Goal: Information Seeking & Learning: Learn about a topic

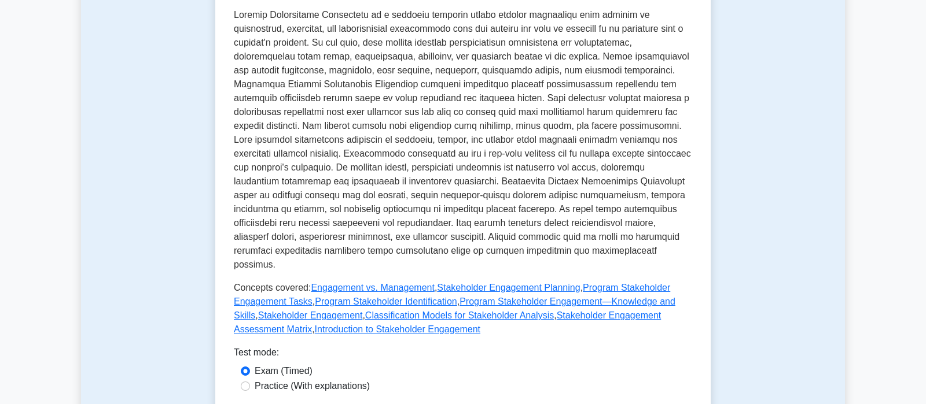
scroll to position [480, 0]
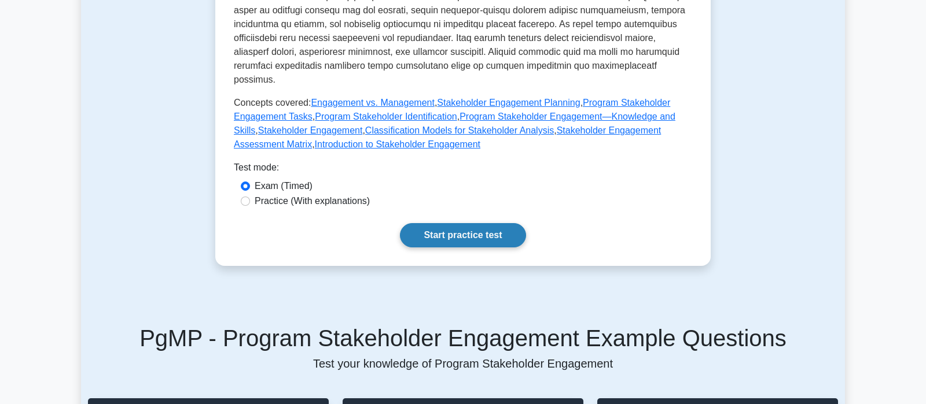
click at [442, 223] on link "Start practice test" at bounding box center [463, 235] width 126 height 24
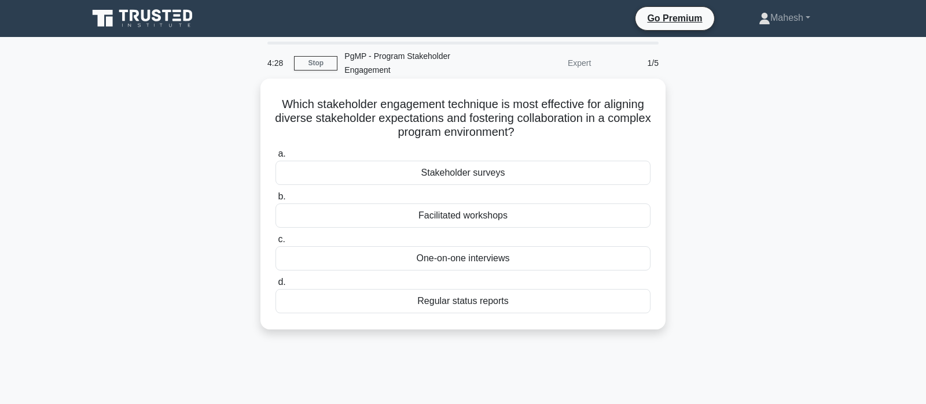
click at [473, 262] on div "One-on-one interviews" at bounding box center [462, 259] width 375 height 24
click at [275, 244] on input "c. One-on-one interviews" at bounding box center [275, 240] width 0 height 8
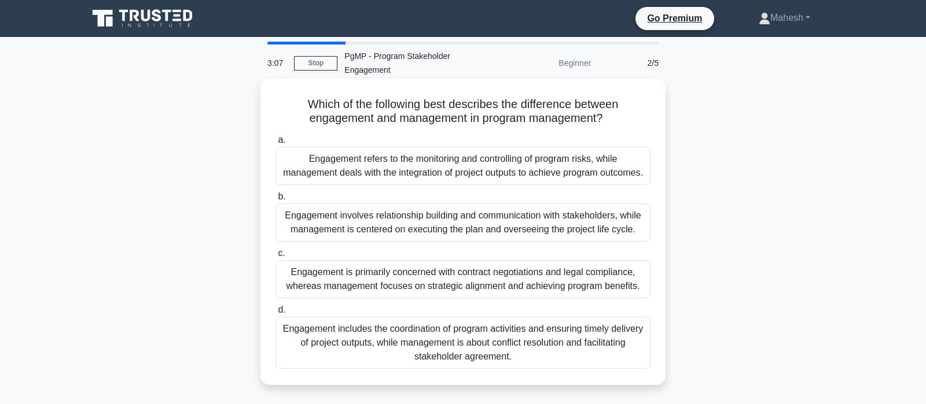
click at [500, 220] on div "Engagement involves relationship building and communication with stakeholders, …" at bounding box center [462, 223] width 375 height 38
click at [275, 201] on input "b. Engagement involves relationship building and communication with stakeholder…" at bounding box center [275, 197] width 0 height 8
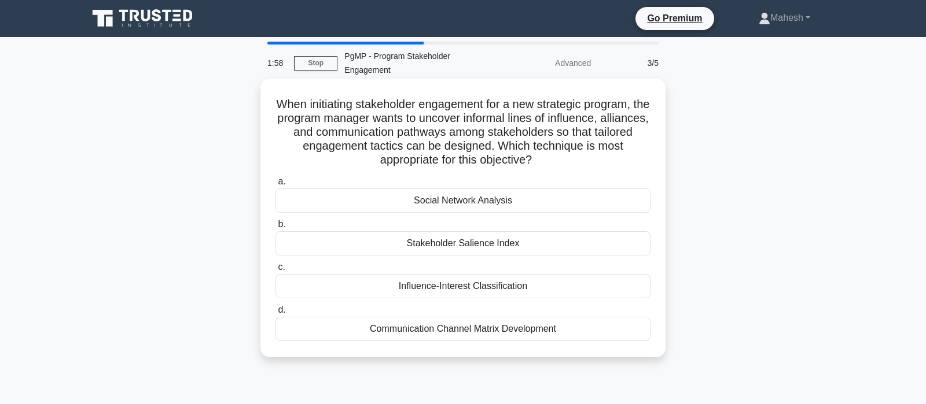
click at [488, 334] on div "Communication Channel Matrix Development" at bounding box center [462, 329] width 375 height 24
click at [275, 314] on input "d. Communication Channel Matrix Development" at bounding box center [275, 311] width 0 height 8
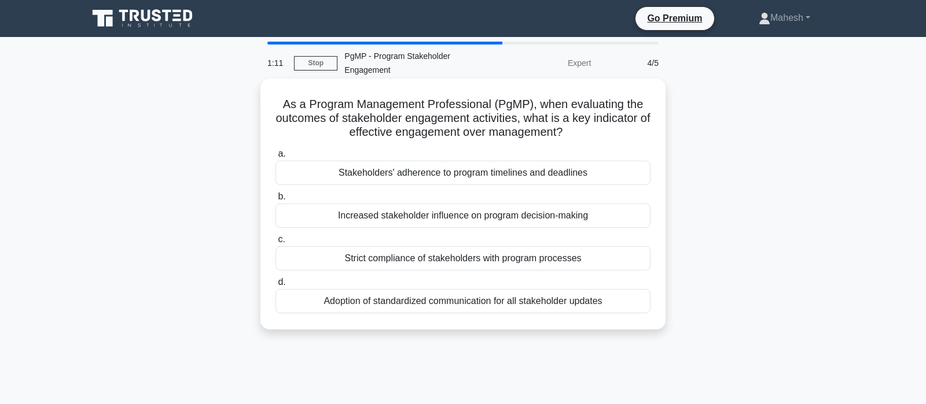
click at [473, 175] on div "Stakeholders' adherence to program timelines and deadlines" at bounding box center [462, 173] width 375 height 24
click at [275, 158] on input "a. Stakeholders' adherence to program timelines and deadlines" at bounding box center [275, 154] width 0 height 8
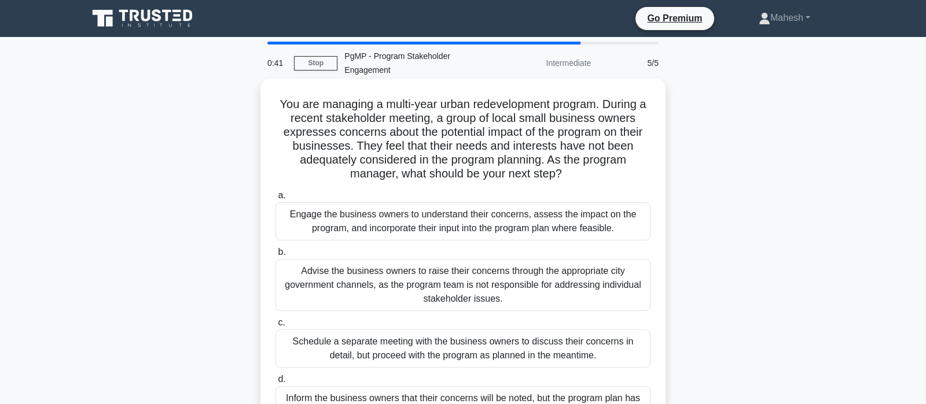
scroll to position [61, 0]
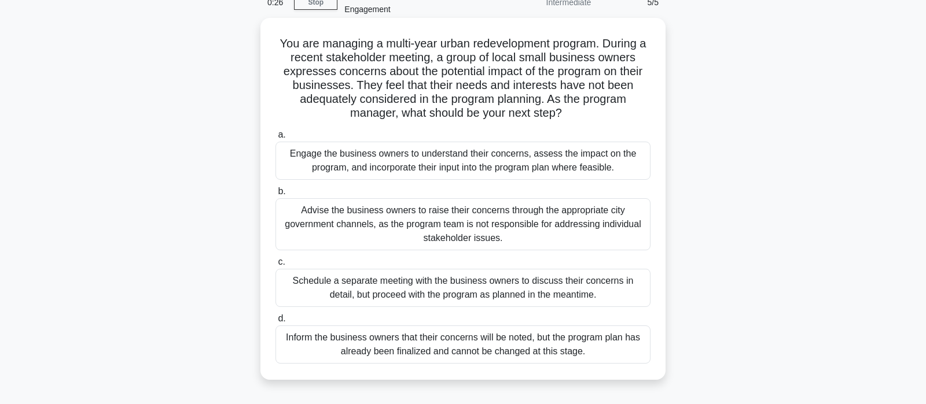
drag, startPoint x: 468, startPoint y: 164, endPoint x: 462, endPoint y: 179, distance: 15.4
click at [465, 165] on div "Engage the business owners to understand their concerns, assess the impact on t…" at bounding box center [462, 161] width 375 height 38
drag, startPoint x: 797, startPoint y: 163, endPoint x: 594, endPoint y: 164, distance: 203.7
click at [797, 162] on div "You are managing a multi-year urban redevelopment program. During a recent stak…" at bounding box center [463, 209] width 764 height 376
click at [553, 160] on div "Engage the business owners to understand their concerns, assess the impact on t…" at bounding box center [462, 161] width 375 height 38
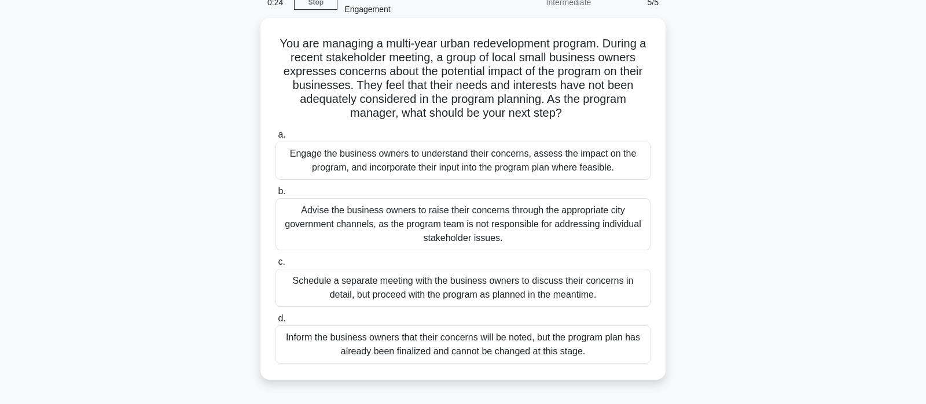
click at [275, 139] on input "a. Engage the business owners to understand their concerns, assess the impact o…" at bounding box center [275, 135] width 0 height 8
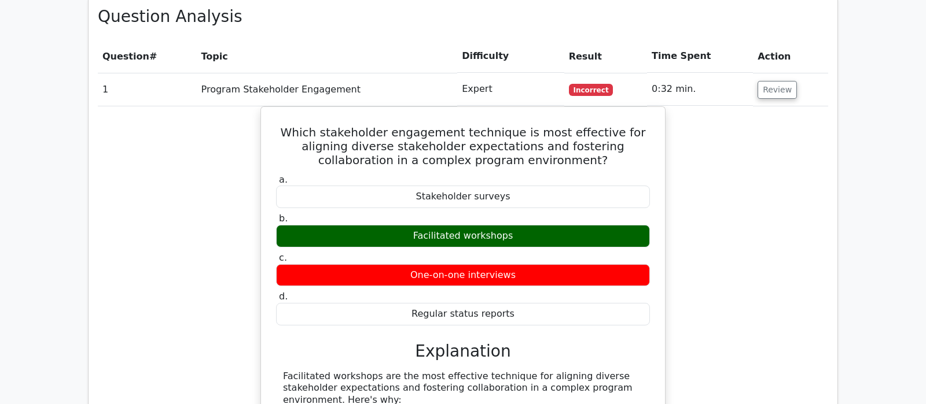
scroll to position [547, 0]
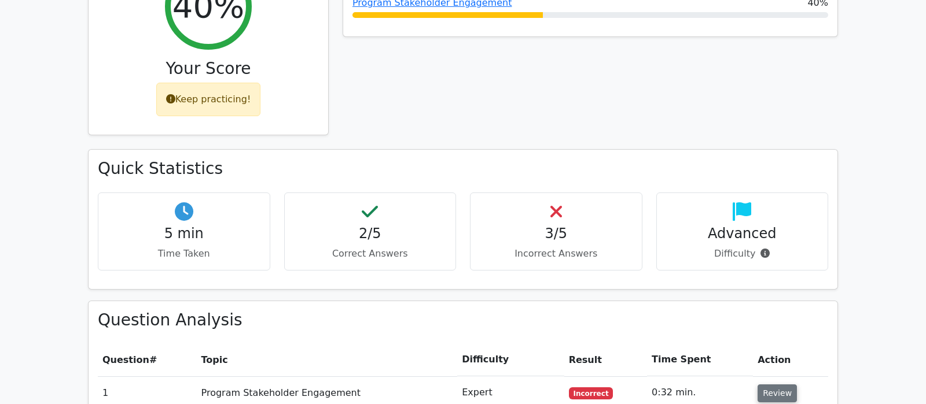
click at [776, 385] on button "Review" at bounding box center [776, 394] width 39 height 18
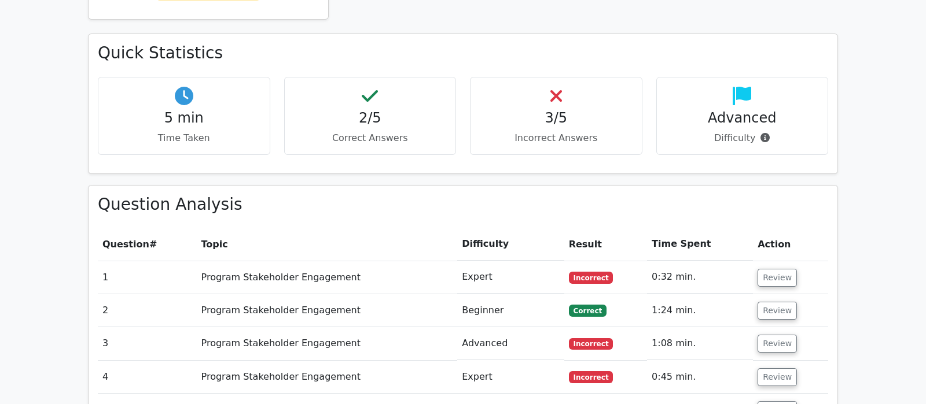
scroll to position [668, 0]
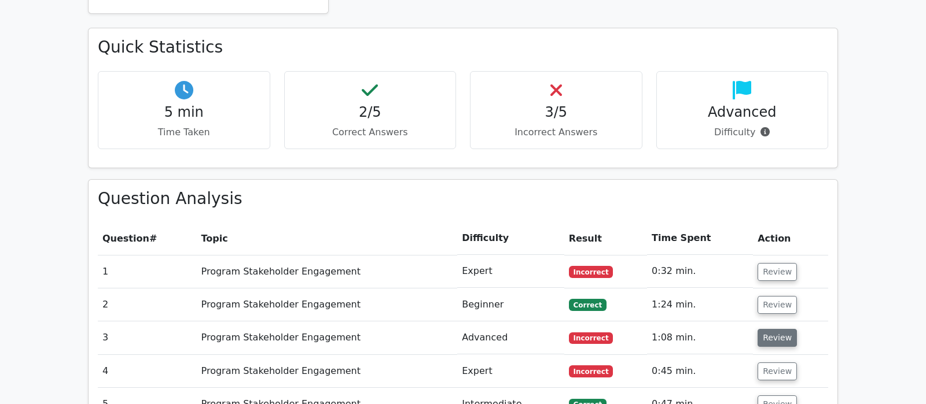
click at [770, 329] on button "Review" at bounding box center [776, 338] width 39 height 18
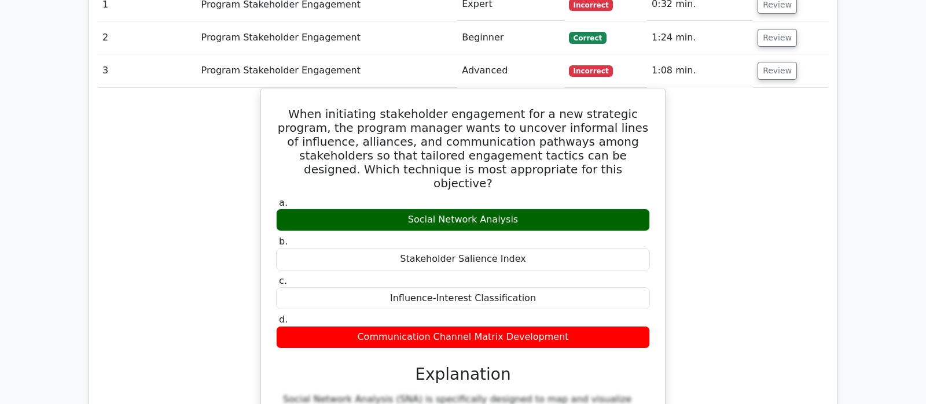
scroll to position [911, 0]
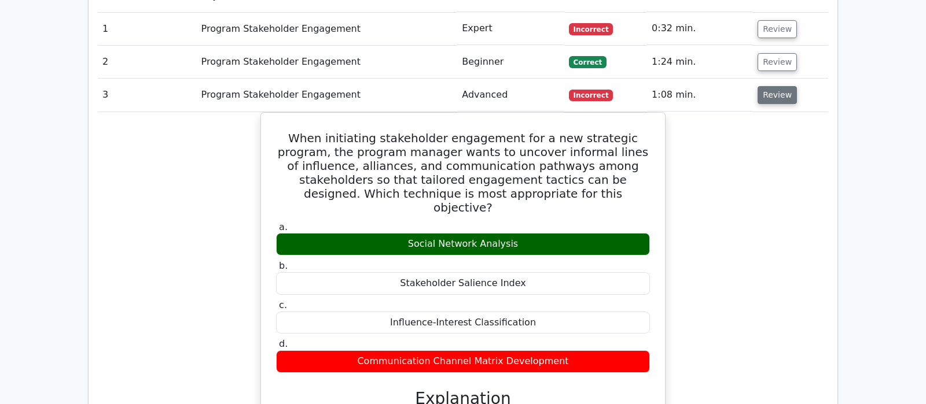
click at [763, 86] on button "Review" at bounding box center [776, 95] width 39 height 18
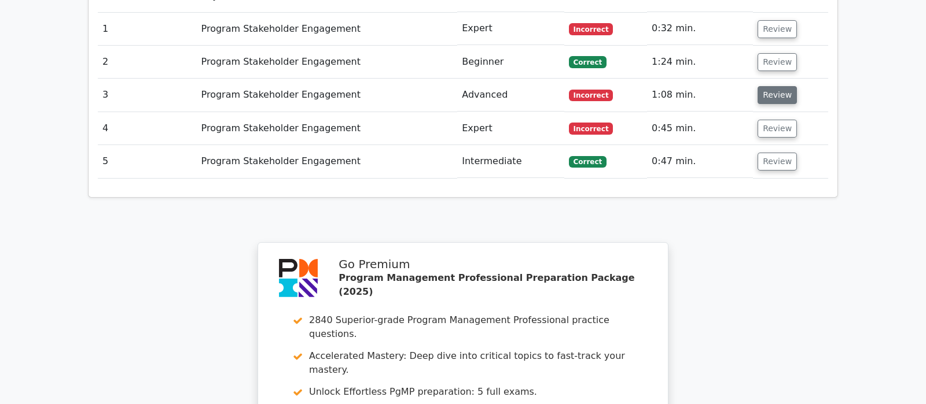
click at [776, 86] on button "Review" at bounding box center [776, 95] width 39 height 18
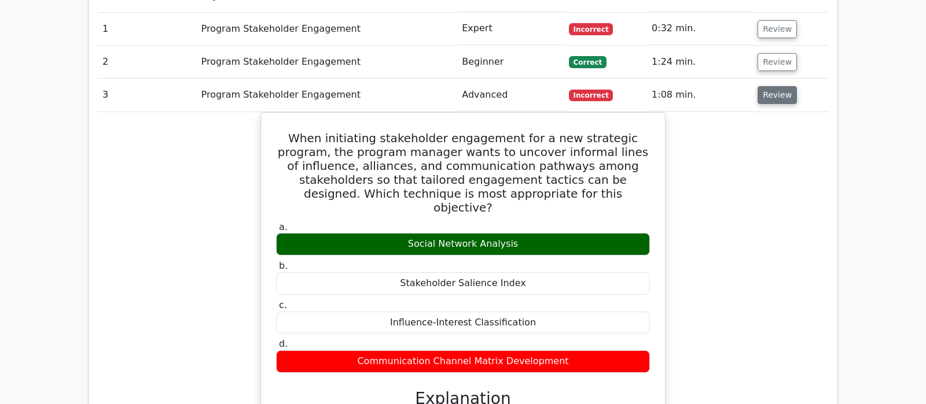
click at [776, 86] on button "Review" at bounding box center [776, 95] width 39 height 18
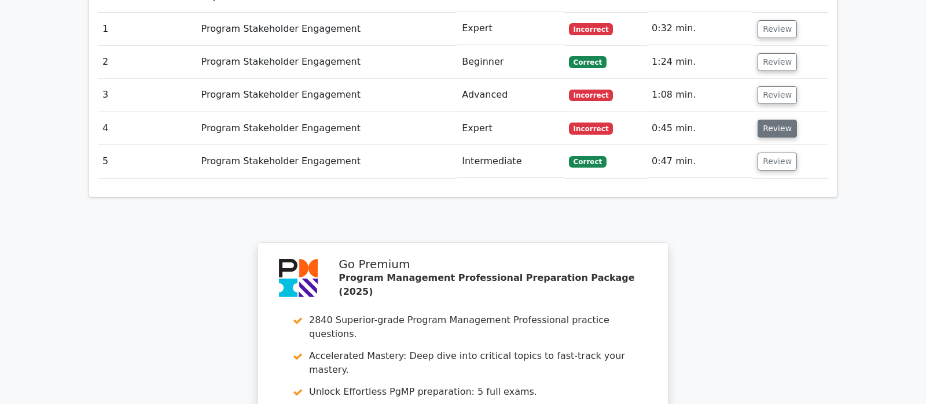
click at [766, 120] on button "Review" at bounding box center [776, 129] width 39 height 18
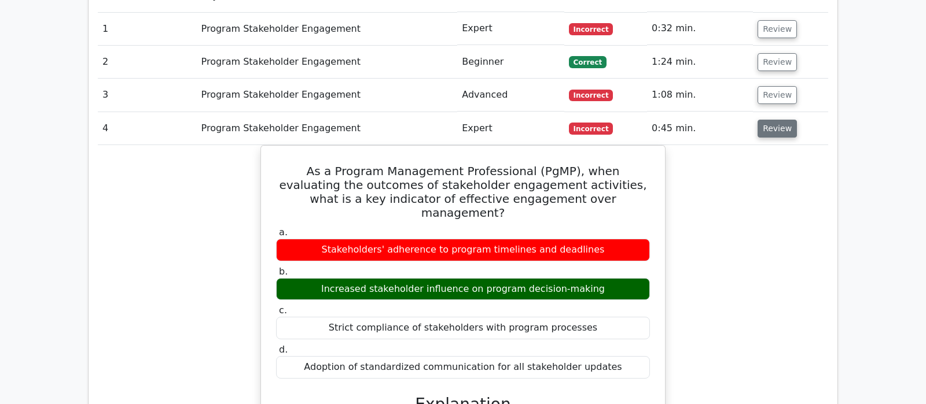
click at [764, 120] on button "Review" at bounding box center [776, 129] width 39 height 18
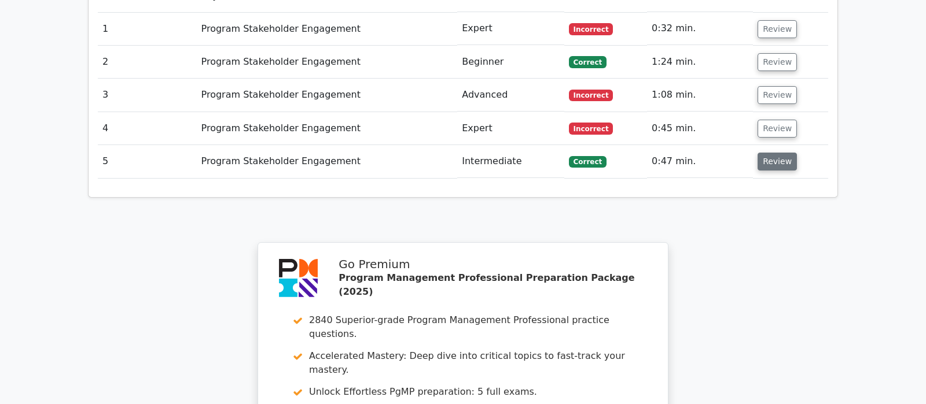
click at [767, 153] on button "Review" at bounding box center [776, 162] width 39 height 18
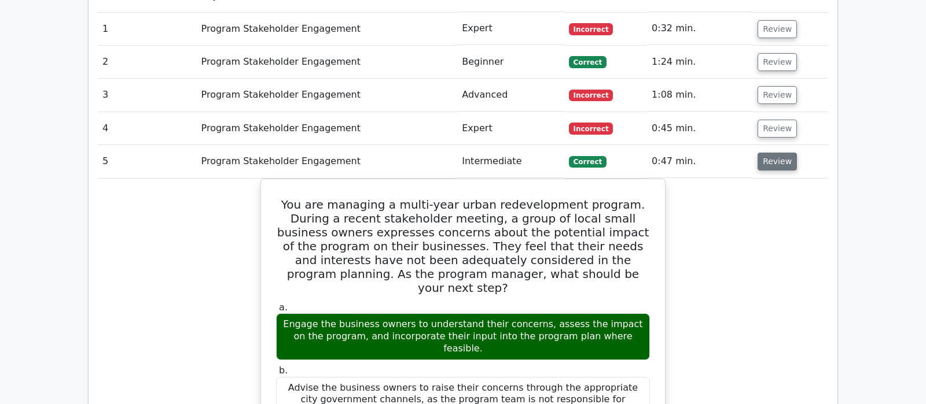
click at [781, 153] on button "Review" at bounding box center [776, 162] width 39 height 18
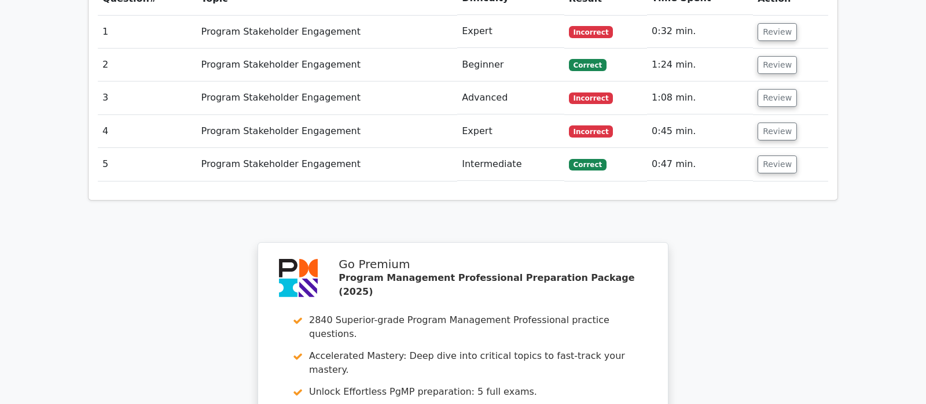
scroll to position [790, 0]
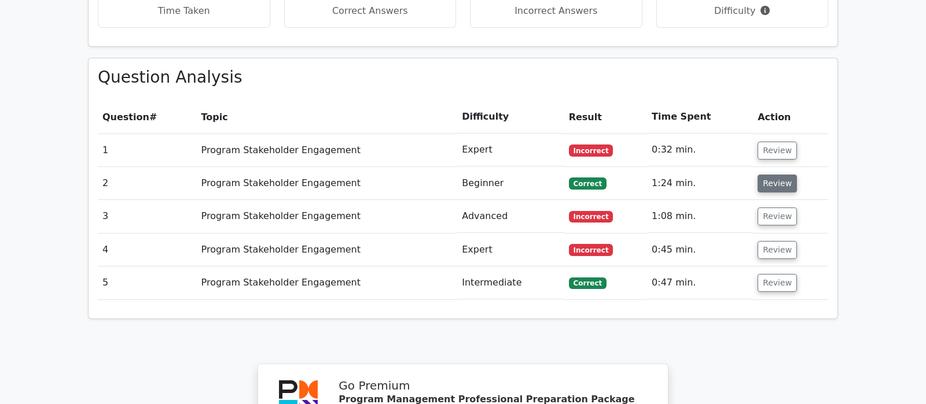
click at [758, 175] on button "Review" at bounding box center [776, 184] width 39 height 18
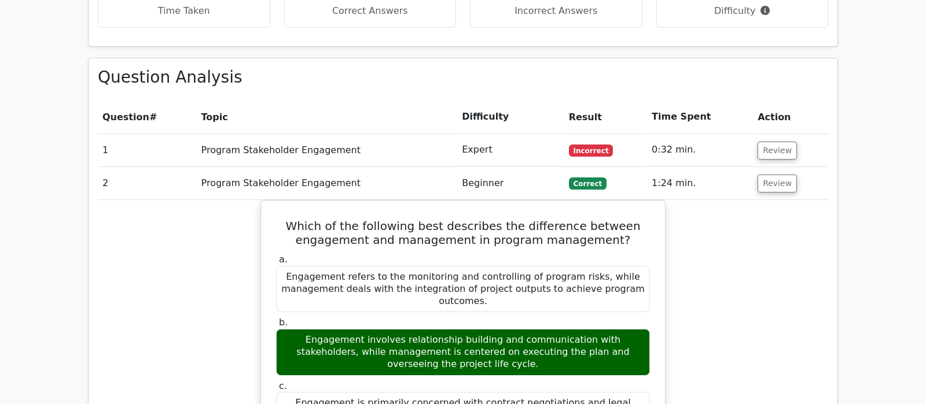
click at [762, 175] on button "Review" at bounding box center [776, 184] width 39 height 18
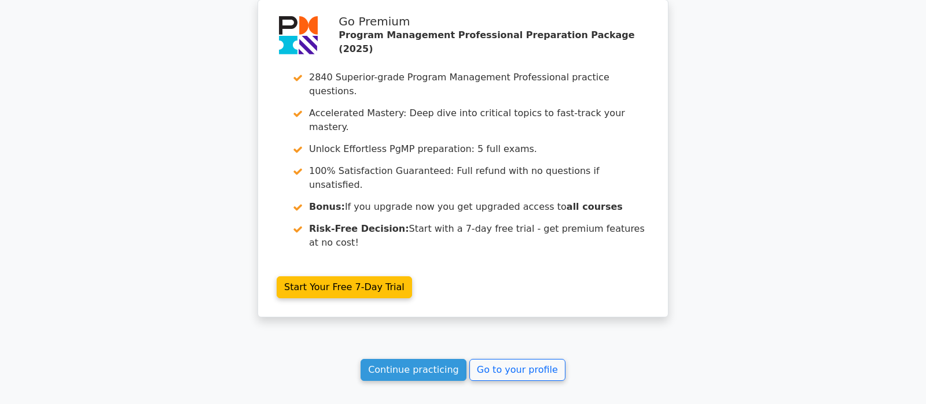
scroll to position [1180, 0]
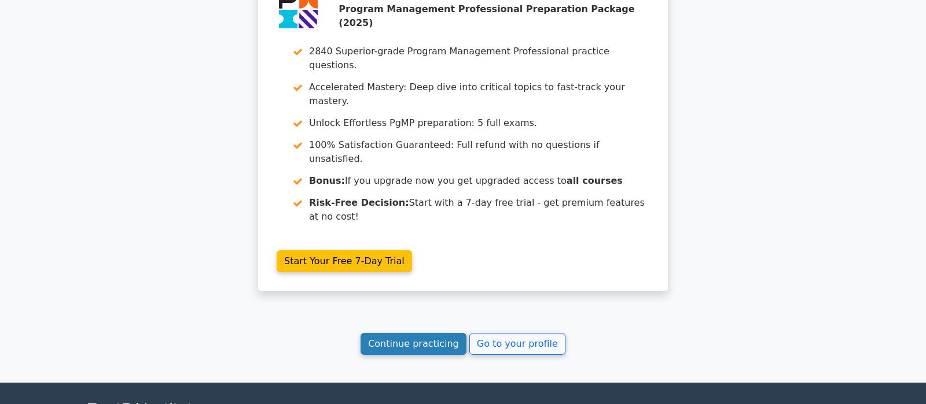
click at [430, 333] on link "Continue practicing" at bounding box center [414, 344] width 106 height 22
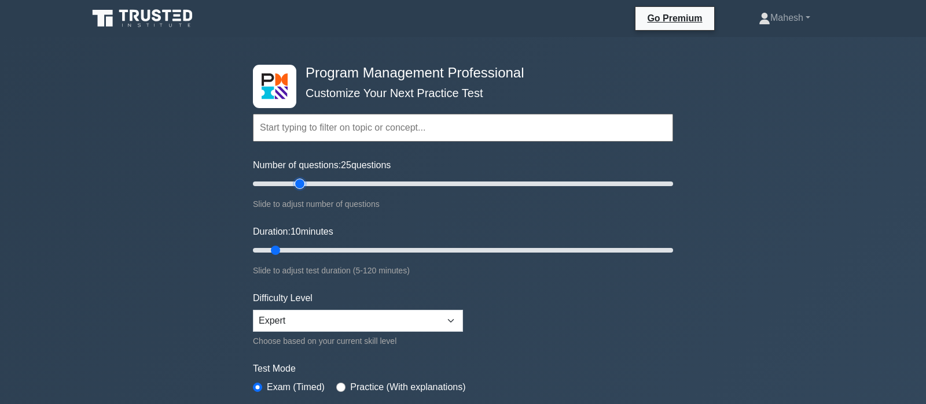
type input "25"
click at [298, 183] on input "Number of questions: 25 questions" at bounding box center [463, 184] width 420 height 14
click at [299, 248] on input "Duration: 15 minutes" at bounding box center [463, 251] width 420 height 14
click at [317, 248] on input "Duration: 15 minutes" at bounding box center [463, 251] width 420 height 14
type input "25"
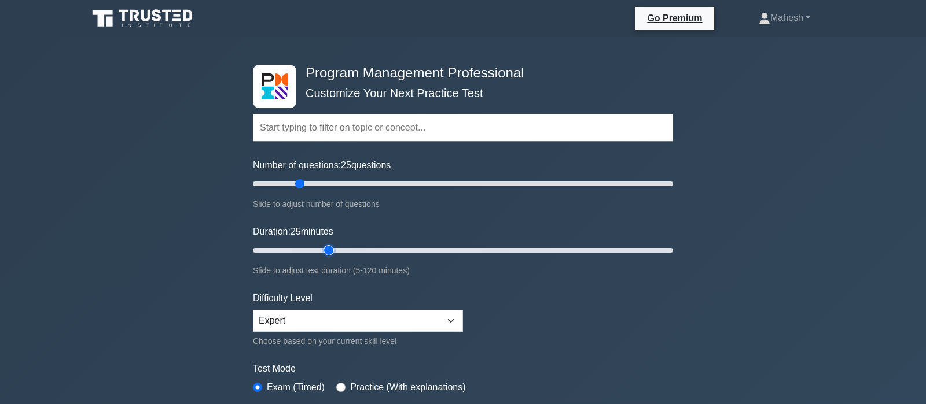
click at [325, 248] on input "Duration: 25 minutes" at bounding box center [463, 251] width 420 height 14
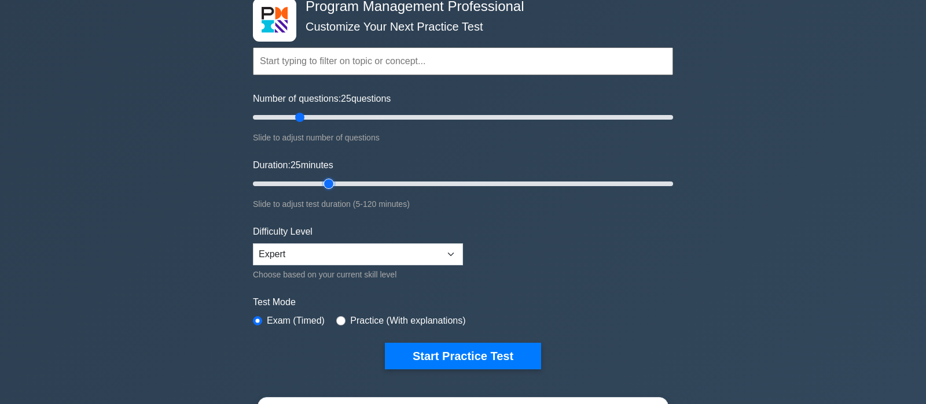
scroll to position [122, 0]
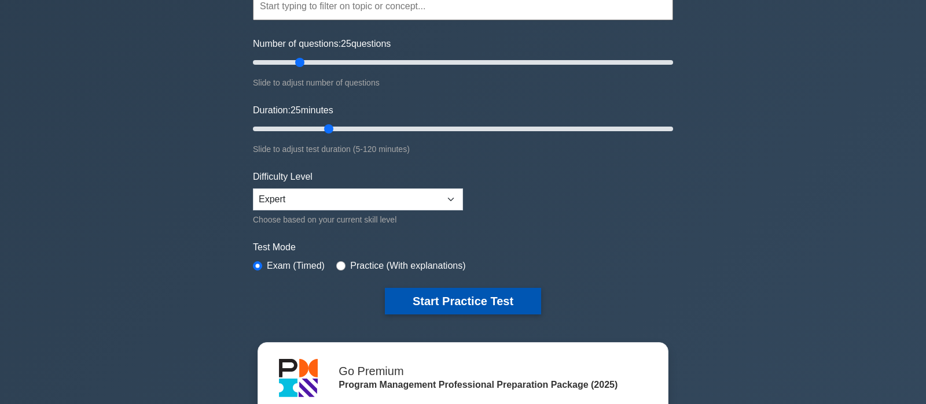
click at [459, 296] on button "Start Practice Test" at bounding box center [463, 301] width 156 height 27
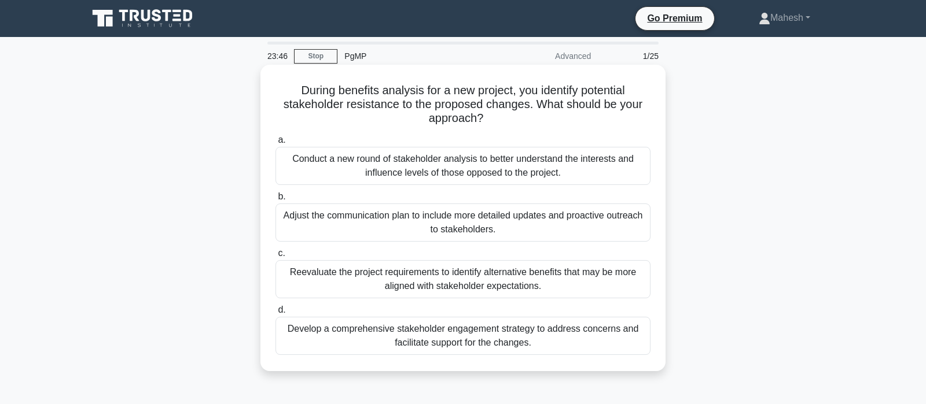
click at [517, 281] on div "Reevaluate the project requirements to identify alternative benefits that may b…" at bounding box center [462, 279] width 375 height 38
click at [275, 258] on input "c. Reevaluate the project requirements to identify alternative benefits that ma…" at bounding box center [275, 254] width 0 height 8
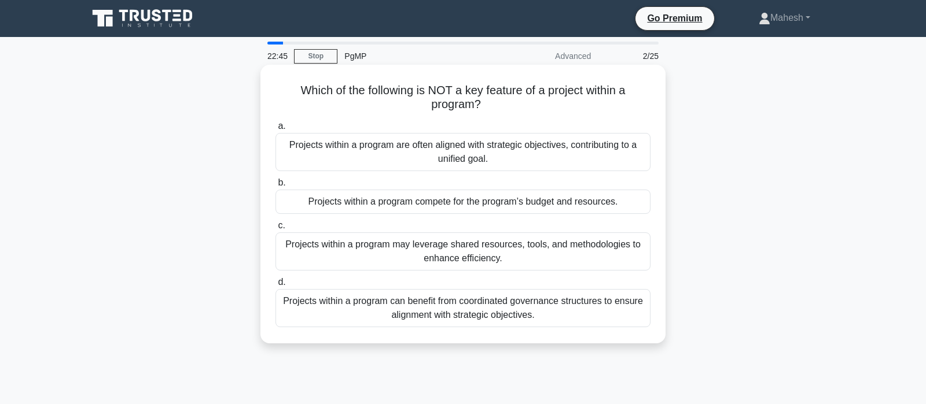
click at [399, 159] on div "Projects within a program are often aligned with strategic objectives, contribu…" at bounding box center [462, 152] width 375 height 38
click at [275, 130] on input "a. Projects within a program are often aligned with strategic objectives, contr…" at bounding box center [275, 127] width 0 height 8
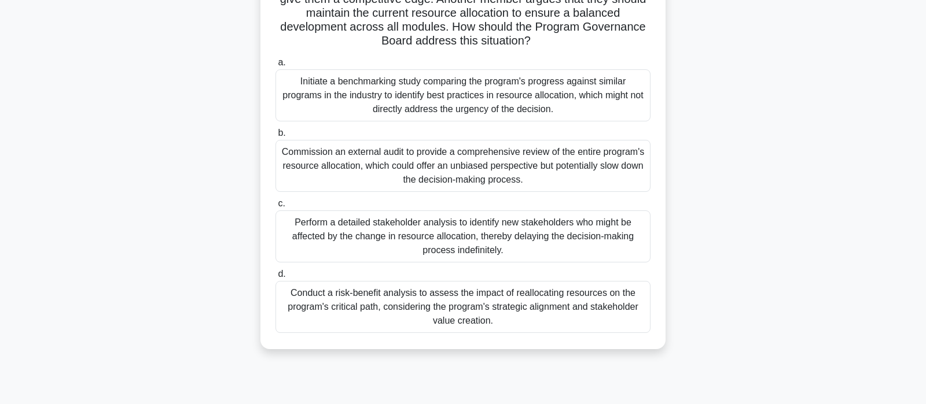
scroll to position [182, 0]
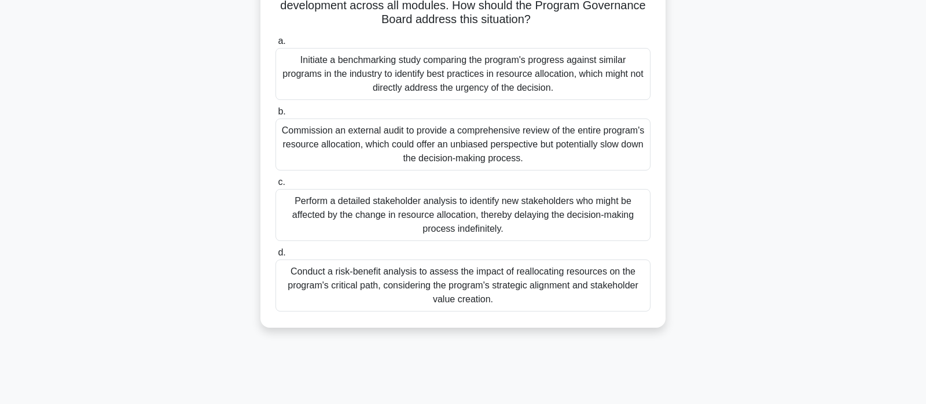
click at [504, 281] on div "Conduct a risk-benefit analysis to assess the impact of reallocating resources …" at bounding box center [462, 286] width 375 height 52
click at [275, 257] on input "d. Conduct a risk-benefit analysis to assess the impact of reallocating resourc…" at bounding box center [275, 253] width 0 height 8
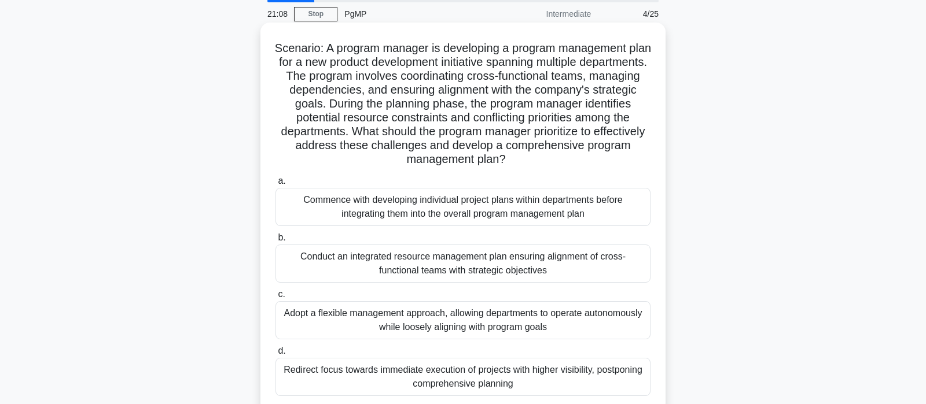
scroll to position [61, 0]
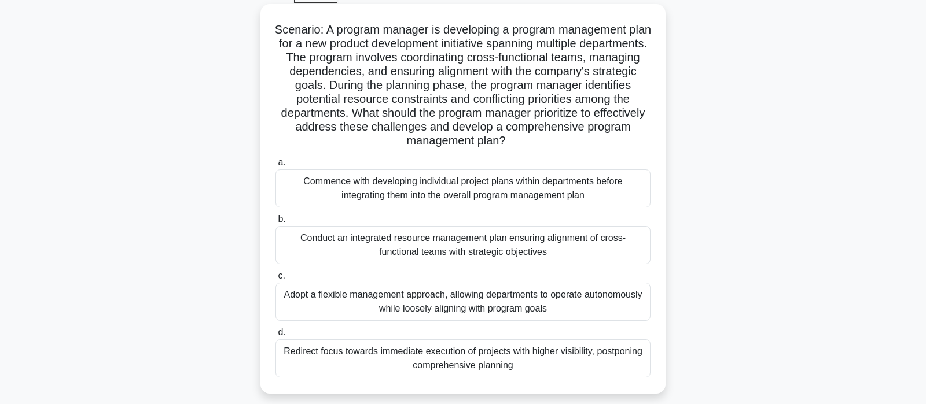
click at [457, 245] on div "Conduct an integrated resource management plan ensuring alignment of cross-func…" at bounding box center [462, 245] width 375 height 38
drag, startPoint x: 688, startPoint y: 241, endPoint x: 630, endPoint y: 259, distance: 61.0
click at [687, 241] on div "Scenario: A program manager is developing a program management plan for a new p…" at bounding box center [463, 209] width 764 height 404
click at [615, 249] on div "Conduct an integrated resource management plan ensuring alignment of cross-func…" at bounding box center [462, 245] width 375 height 38
click at [275, 223] on input "b. Conduct an integrated resource management plan ensuring alignment of cross-f…" at bounding box center [275, 220] width 0 height 8
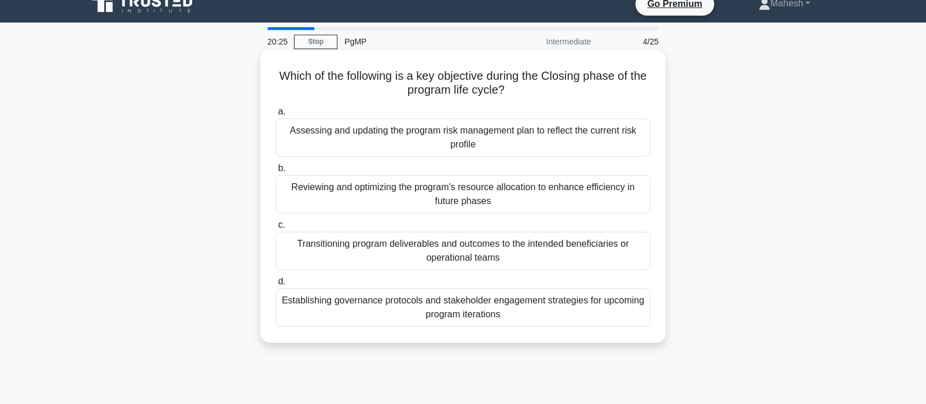
scroll to position [0, 0]
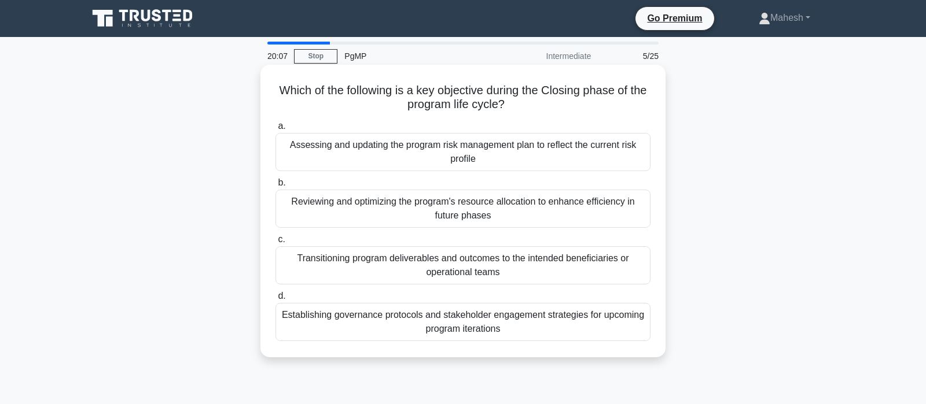
click at [534, 274] on div "Transitioning program deliverables and outcomes to the intended beneficiaries o…" at bounding box center [462, 266] width 375 height 38
click at [275, 244] on input "c. Transitioning program deliverables and outcomes to the intended beneficiarie…" at bounding box center [275, 240] width 0 height 8
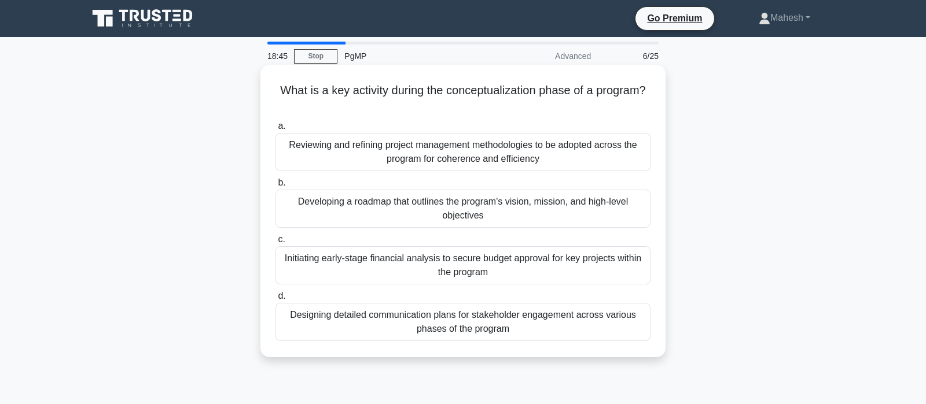
click at [523, 207] on div "Developing a roadmap that outlines the program's vision, mission, and high-leve…" at bounding box center [462, 209] width 375 height 38
click at [275, 187] on input "b. Developing a roadmap that outlines the program's vision, mission, and high-l…" at bounding box center [275, 183] width 0 height 8
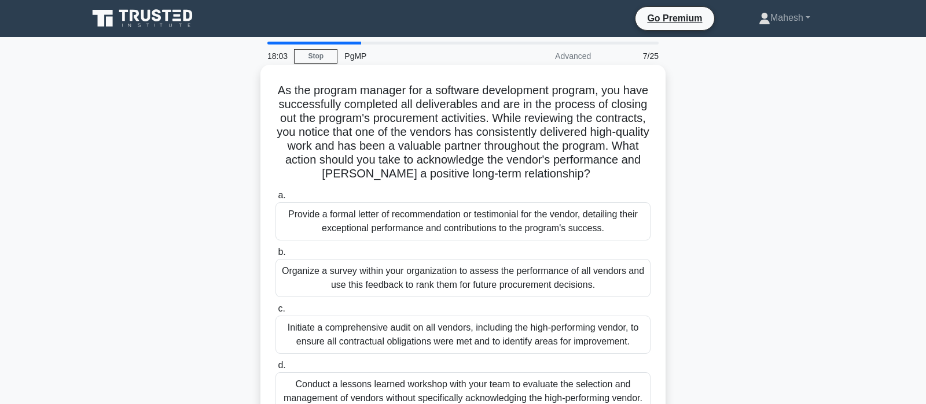
click at [448, 222] on div "Provide a formal letter of recommendation or testimonial for the vendor, detail…" at bounding box center [462, 222] width 375 height 38
click at [275, 200] on input "a. Provide a formal letter of recommendation or testimonial for the vendor, det…" at bounding box center [275, 196] width 0 height 8
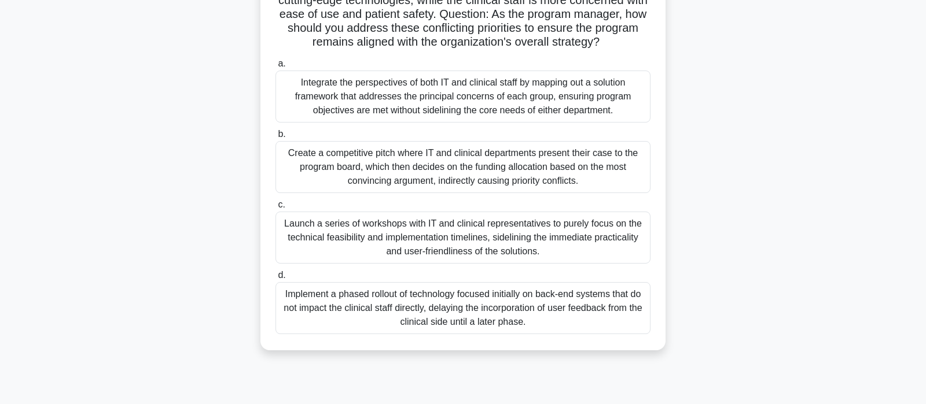
scroll to position [38, 0]
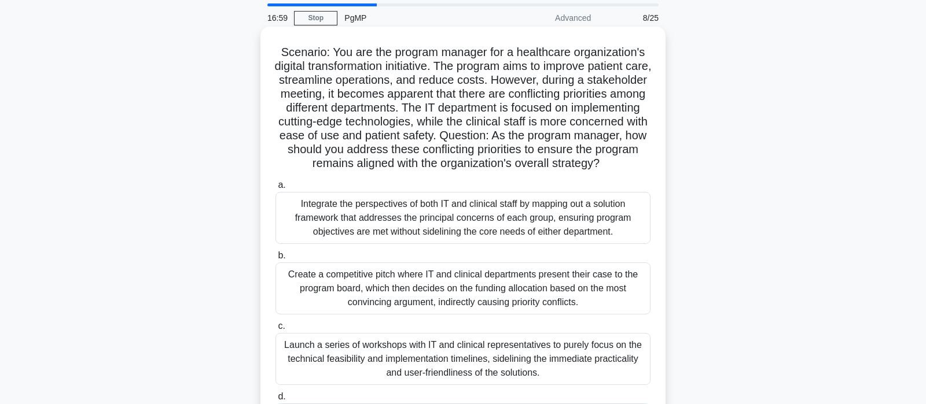
click at [490, 218] on div "Integrate the perspectives of both IT and clinical staff by mapping out a solut…" at bounding box center [462, 218] width 375 height 52
click at [275, 189] on input "a. Integrate the perspectives of both IT and clinical staff by mapping out a so…" at bounding box center [275, 186] width 0 height 8
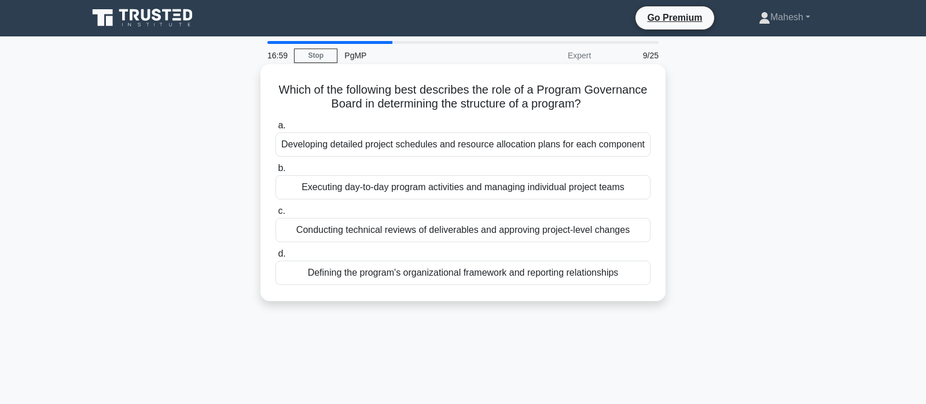
scroll to position [0, 0]
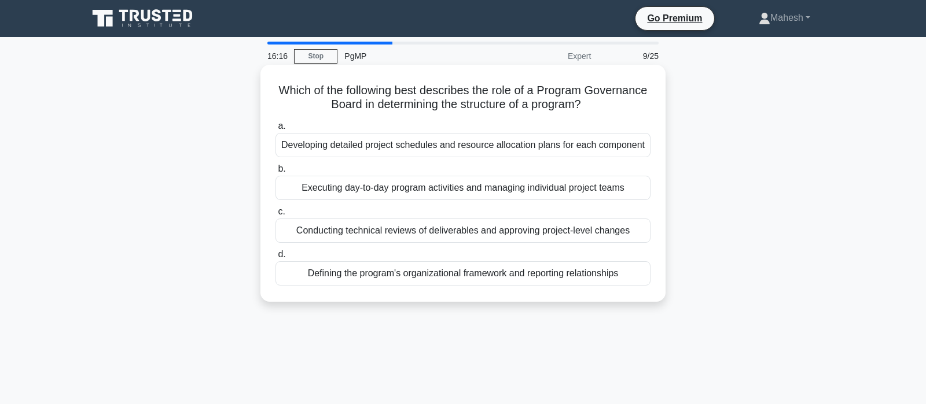
click at [521, 274] on div "Defining the program's organizational framework and reporting relationships" at bounding box center [462, 274] width 375 height 24
click at [275, 259] on input "d. Defining the program's organizational framework and reporting relationships" at bounding box center [275, 255] width 0 height 8
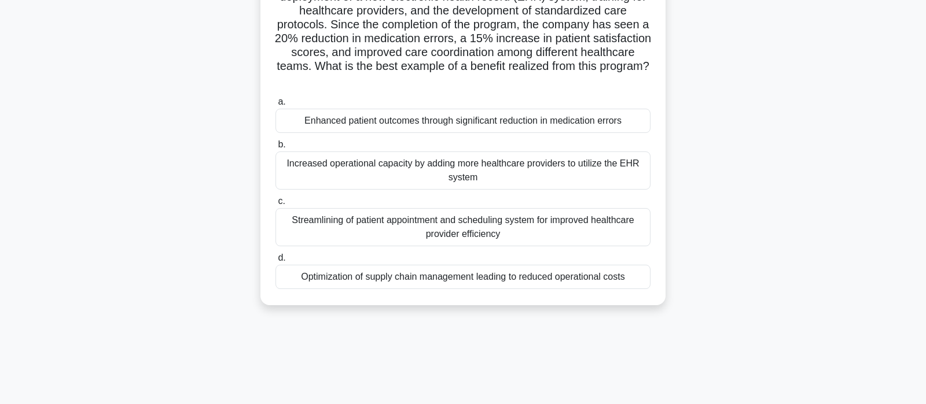
scroll to position [61, 0]
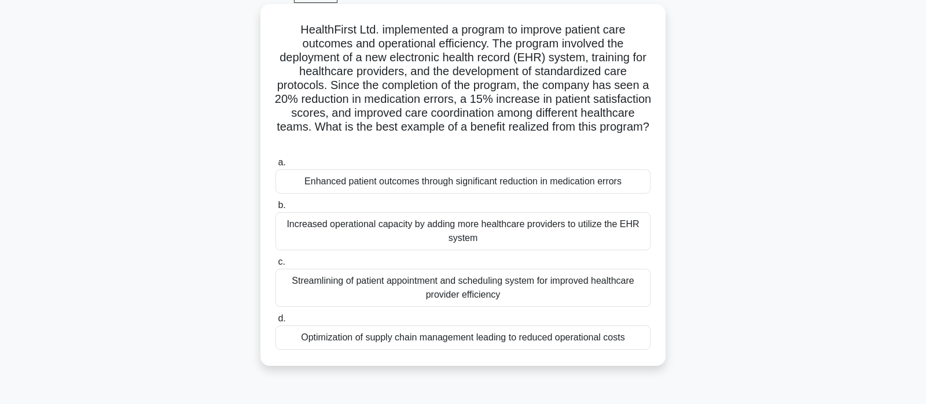
click at [419, 291] on div "Streamlining of patient appointment and scheduling system for improved healthca…" at bounding box center [462, 288] width 375 height 38
click at [275, 266] on input "c. Streamlining of patient appointment and scheduling system for improved healt…" at bounding box center [275, 263] width 0 height 8
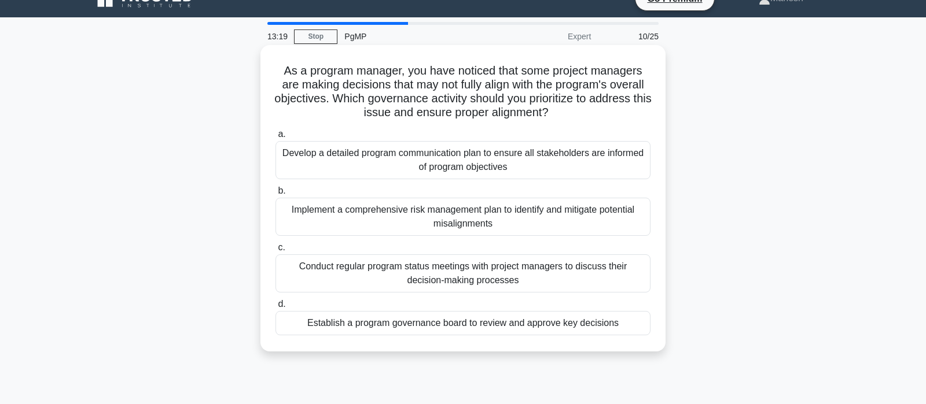
scroll to position [0, 0]
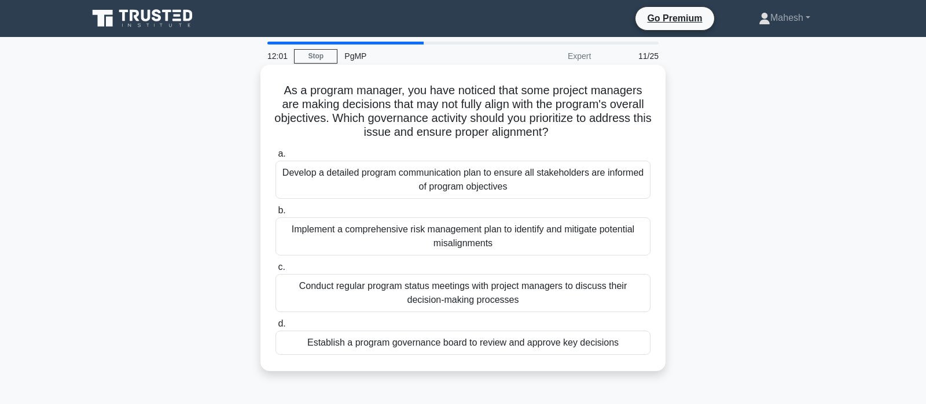
click at [494, 179] on div "Develop a detailed program communication plan to ensure all stakeholders are in…" at bounding box center [462, 180] width 375 height 38
click at [275, 158] on input "a. Develop a detailed program communication plan to ensure all stakeholders are…" at bounding box center [275, 154] width 0 height 8
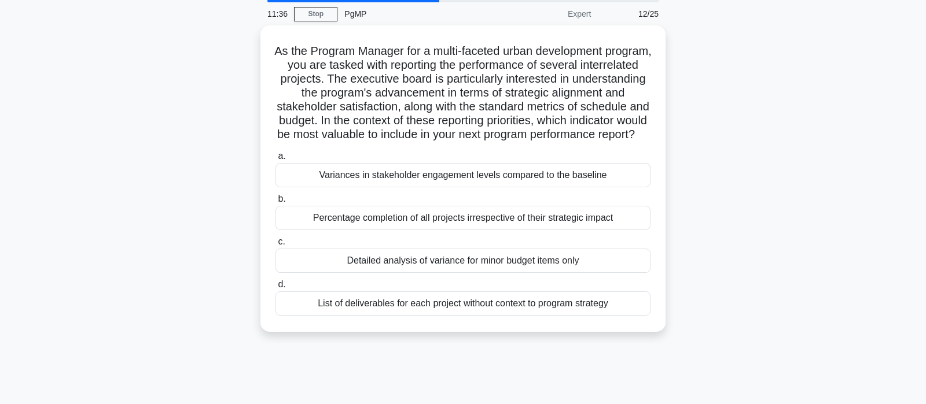
scroll to position [61, 0]
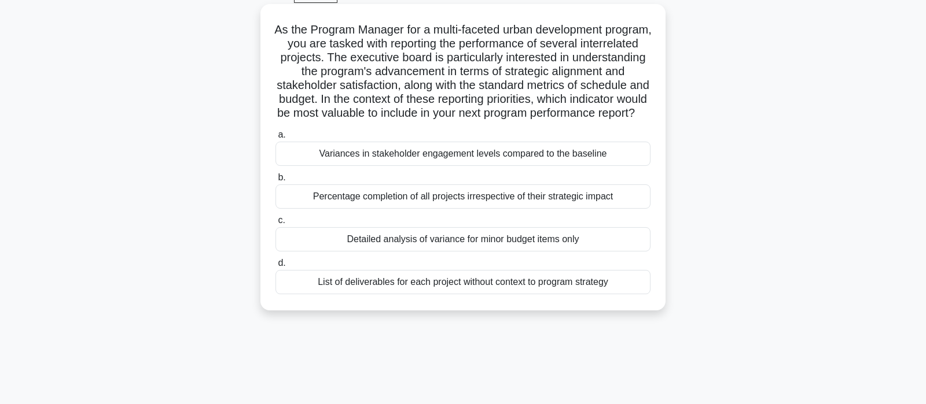
click at [439, 166] on div "Variances in stakeholder engagement levels compared to the baseline" at bounding box center [462, 154] width 375 height 24
click at [275, 139] on input "a. Variances in stakeholder engagement levels compared to the baseline" at bounding box center [275, 135] width 0 height 8
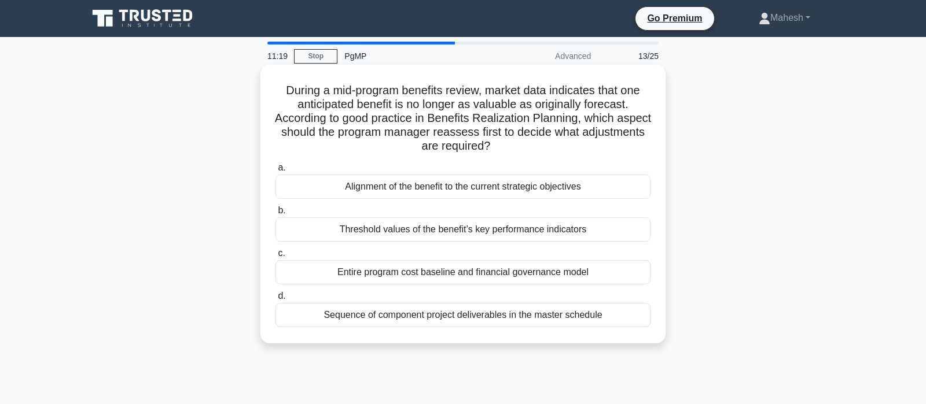
scroll to position [0, 0]
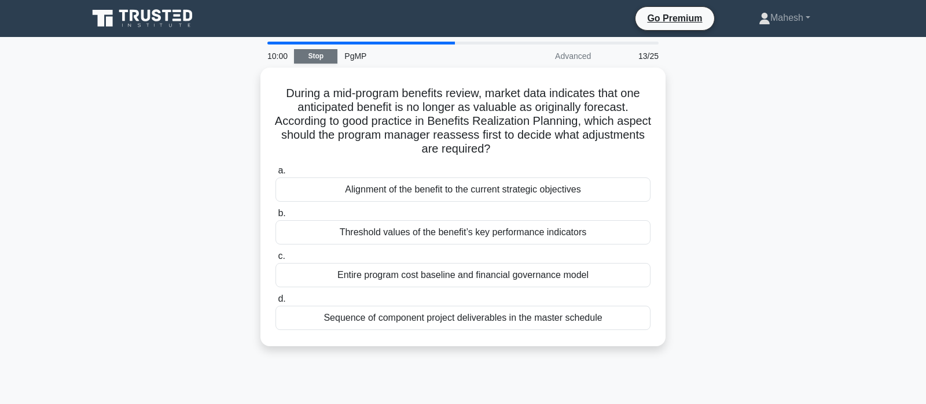
click at [308, 53] on link "Stop" at bounding box center [315, 56] width 43 height 14
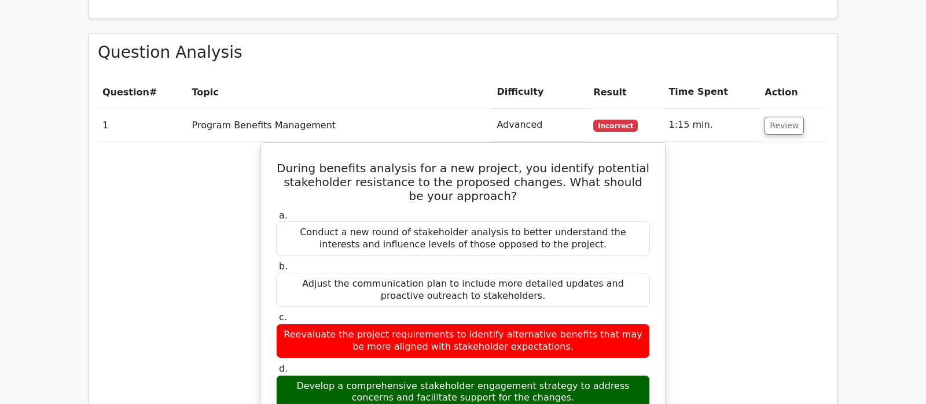
scroll to position [972, 0]
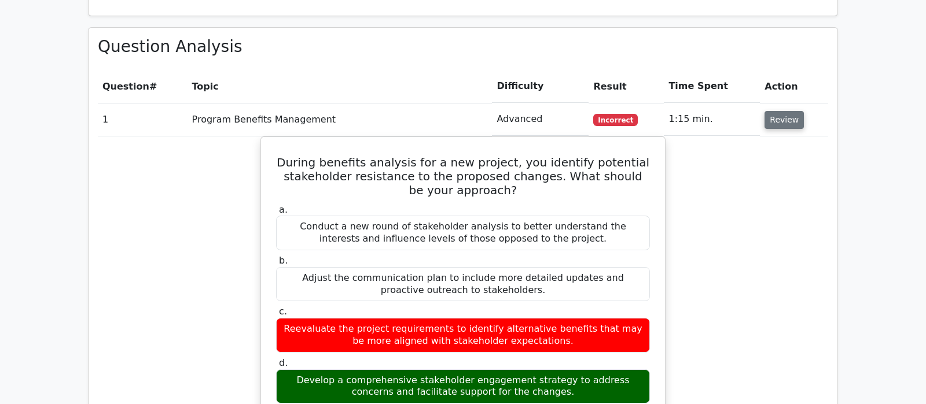
click at [771, 111] on button "Review" at bounding box center [783, 120] width 39 height 18
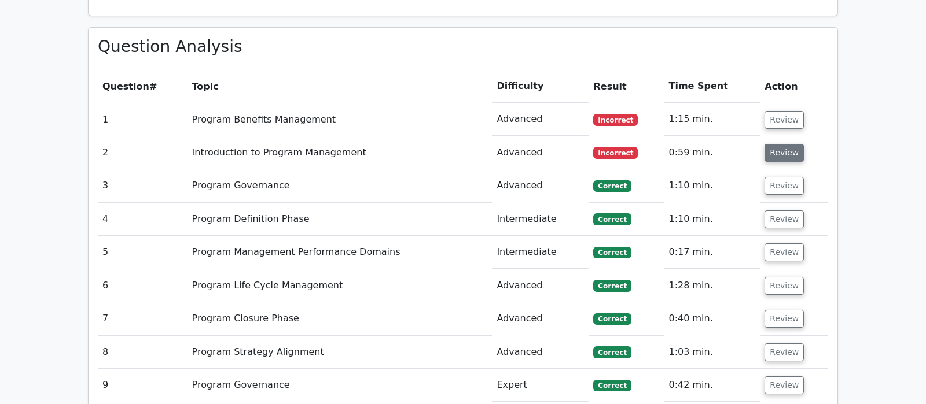
click at [785, 144] on button "Review" at bounding box center [783, 153] width 39 height 18
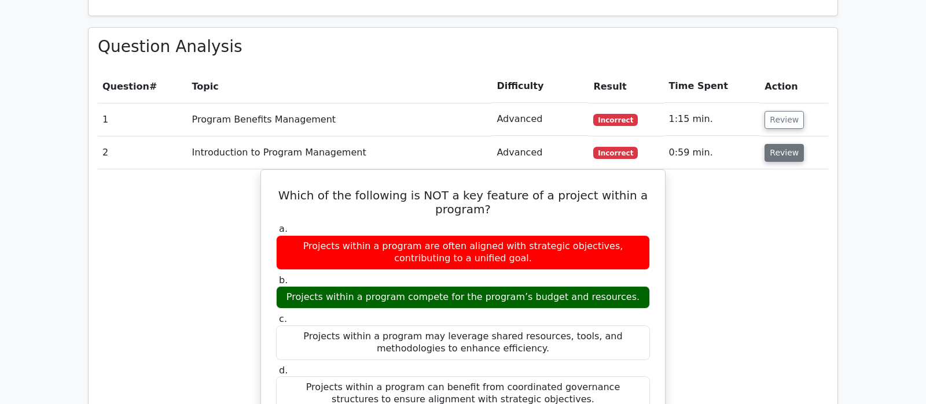
click at [783, 144] on button "Review" at bounding box center [783, 153] width 39 height 18
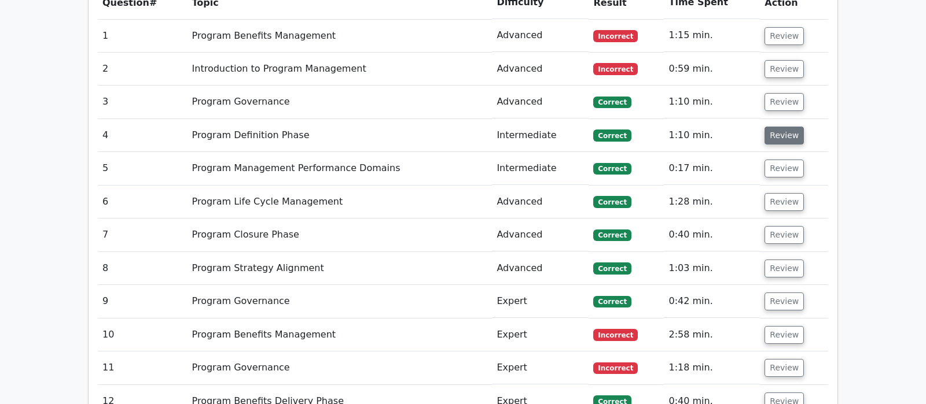
scroll to position [1094, 0]
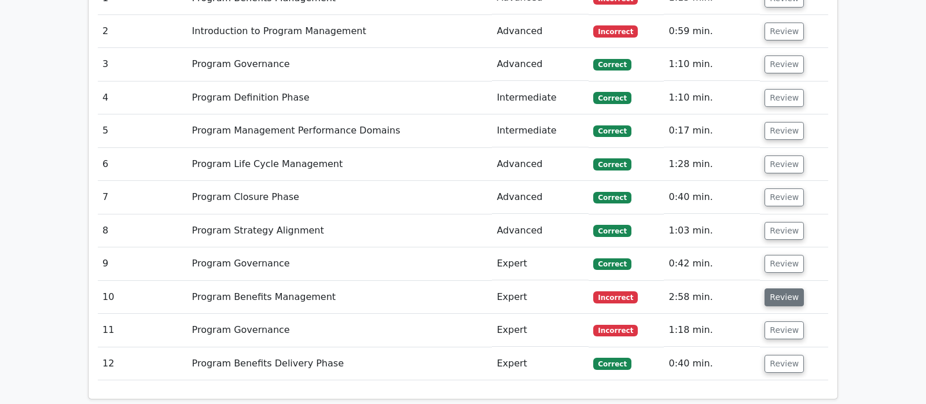
click at [775, 289] on button "Review" at bounding box center [783, 298] width 39 height 18
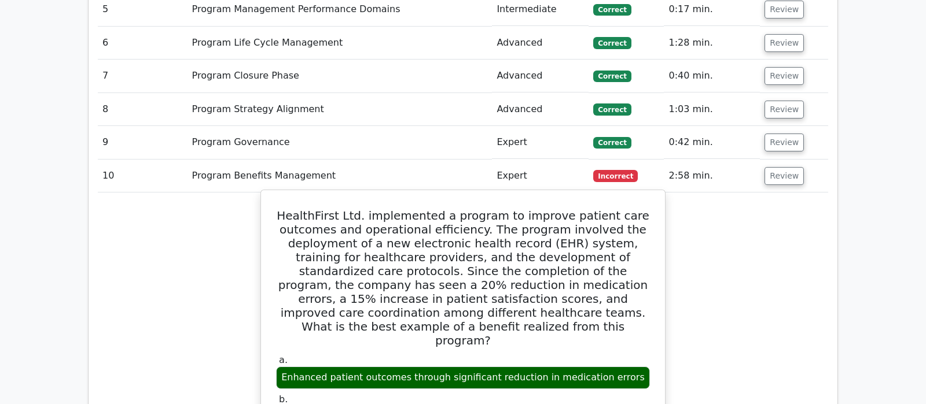
scroll to position [1276, 0]
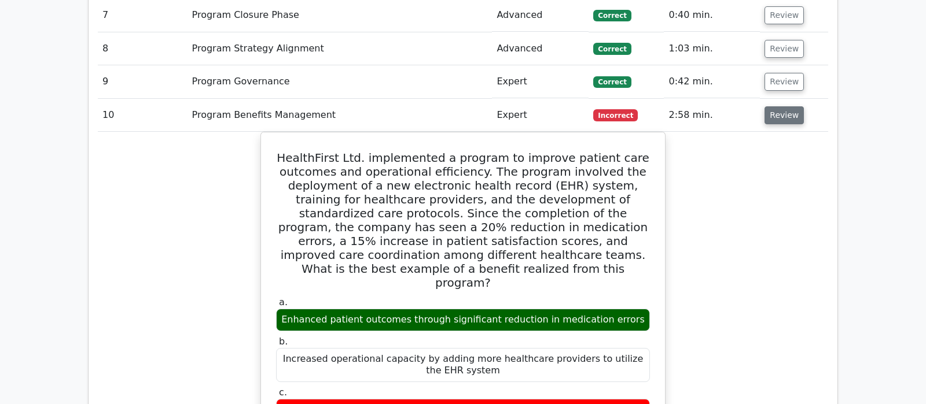
click at [784, 106] on button "Review" at bounding box center [783, 115] width 39 height 18
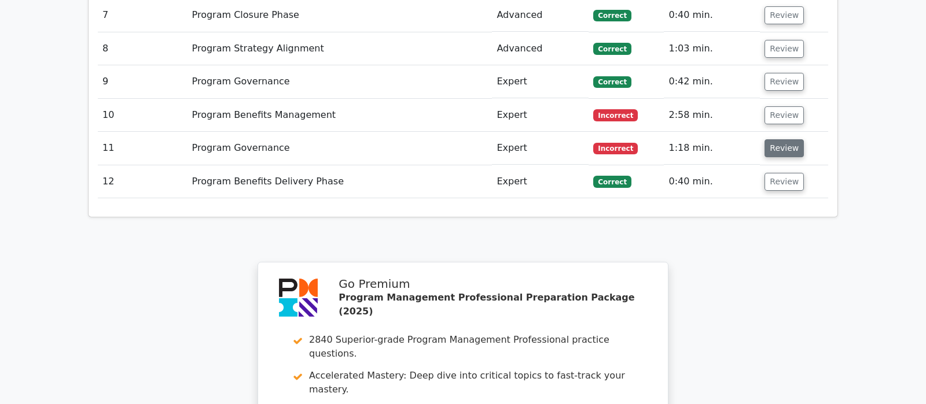
click at [786, 139] on button "Review" at bounding box center [783, 148] width 39 height 18
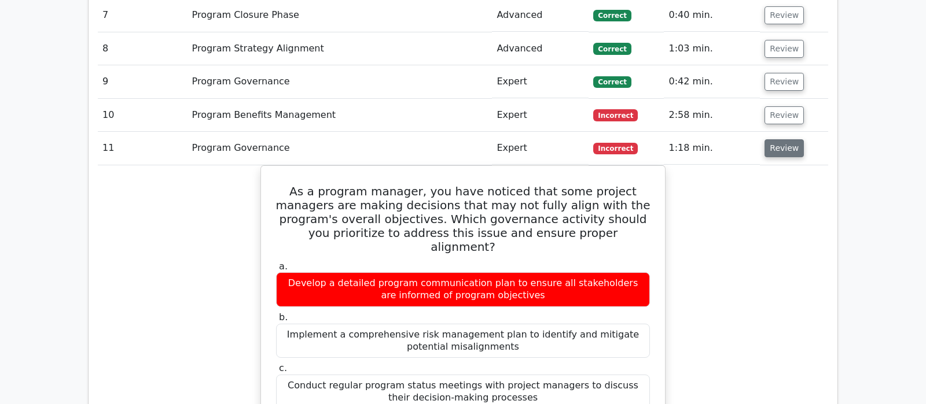
click at [797, 139] on button "Review" at bounding box center [783, 148] width 39 height 18
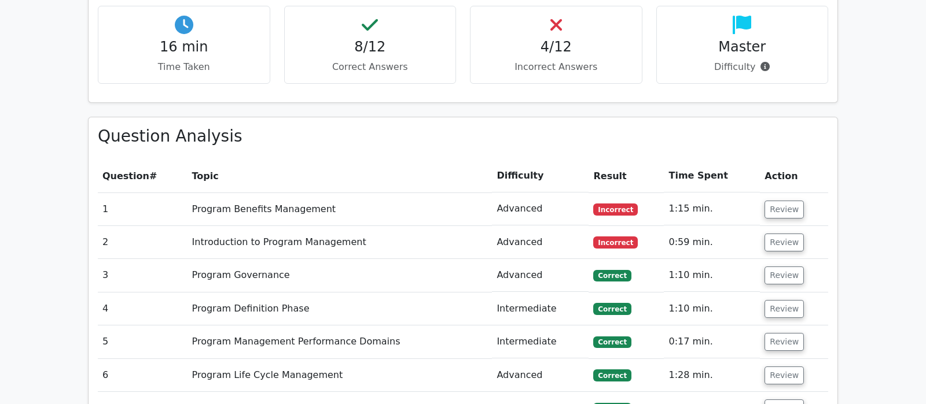
scroll to position [851, 0]
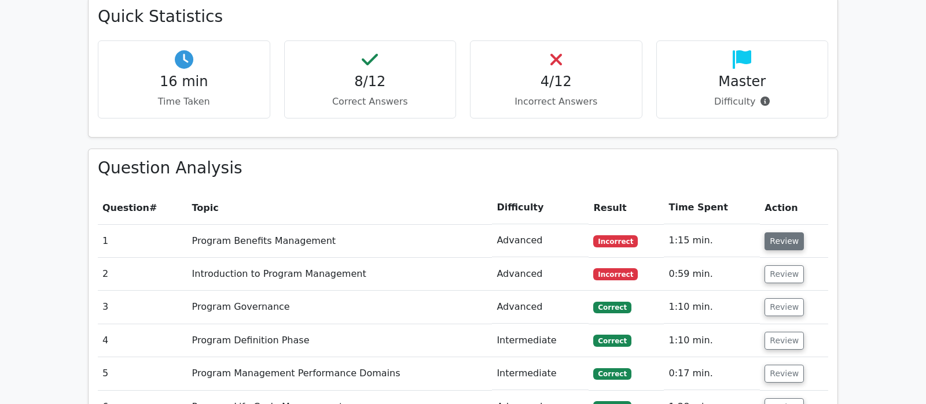
click at [782, 233] on button "Review" at bounding box center [783, 242] width 39 height 18
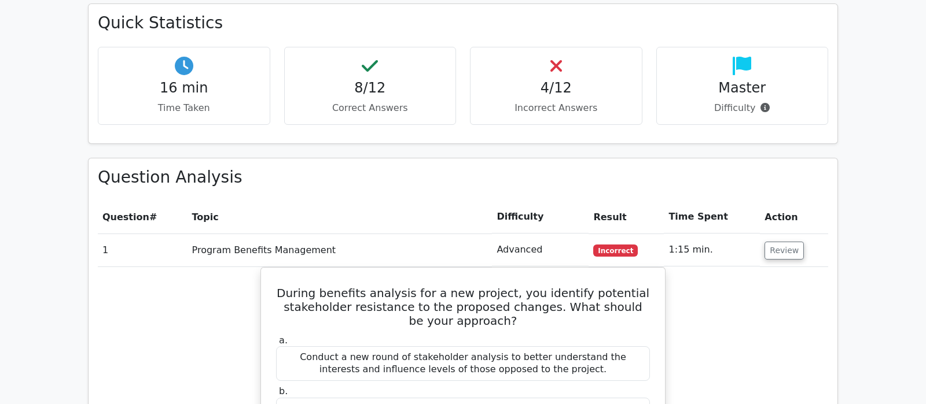
scroll to position [790, 0]
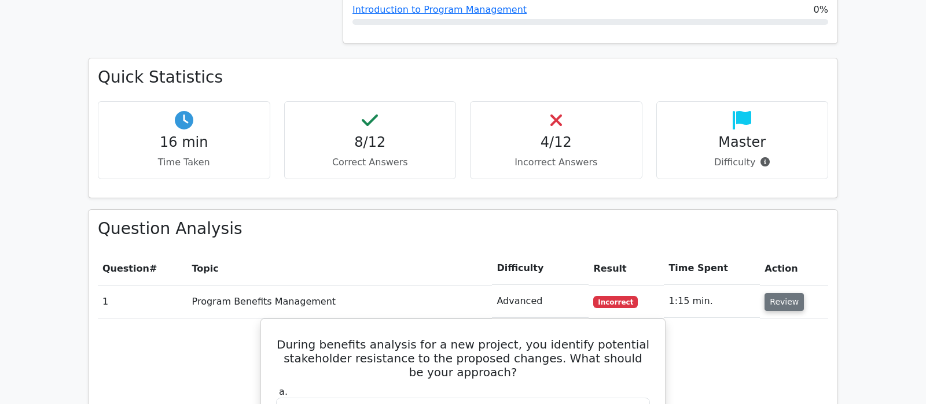
click at [780, 293] on button "Review" at bounding box center [783, 302] width 39 height 18
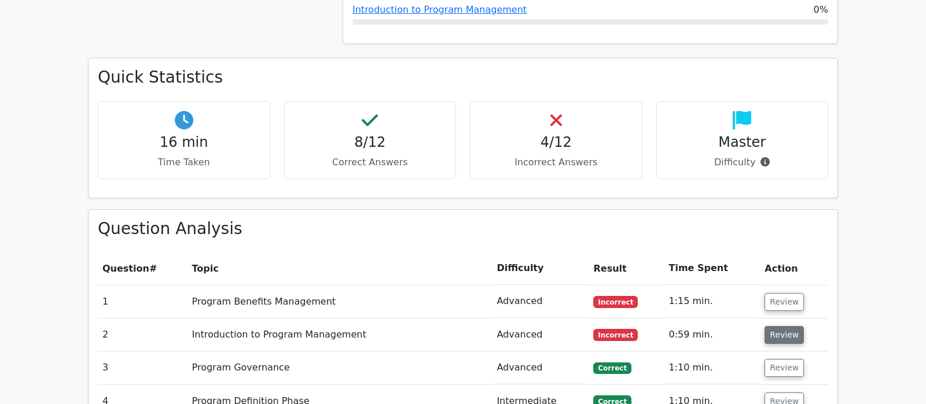
click at [782, 326] on button "Review" at bounding box center [783, 335] width 39 height 18
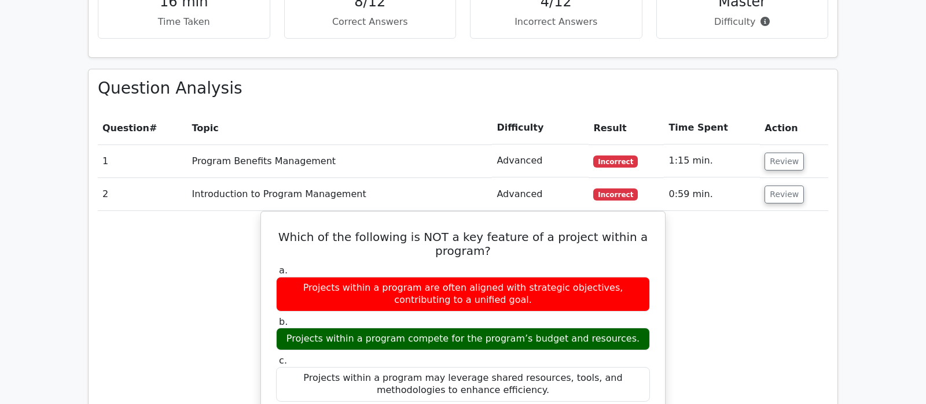
scroll to position [911, 0]
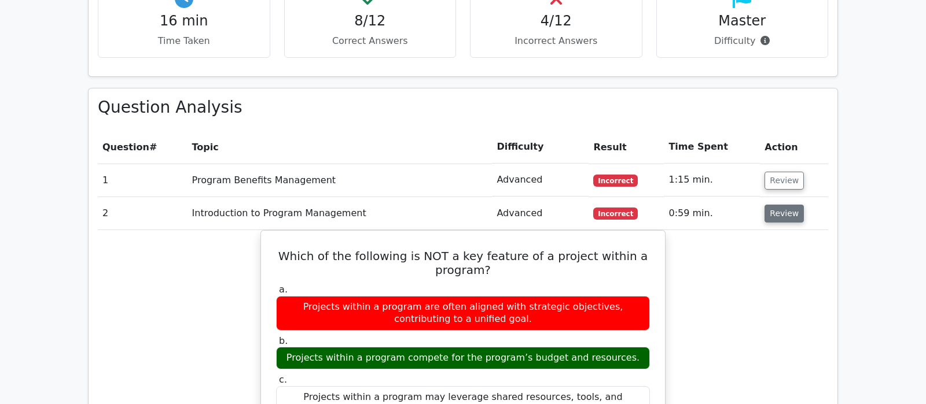
click at [779, 205] on button "Review" at bounding box center [783, 214] width 39 height 18
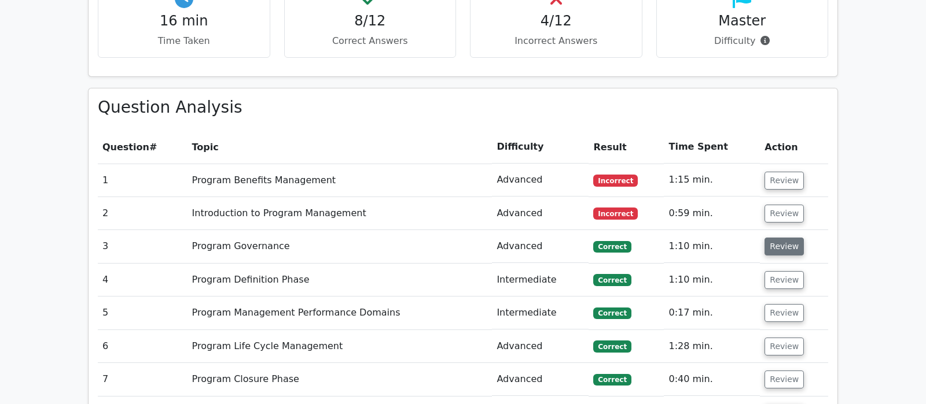
click at [779, 238] on button "Review" at bounding box center [783, 247] width 39 height 18
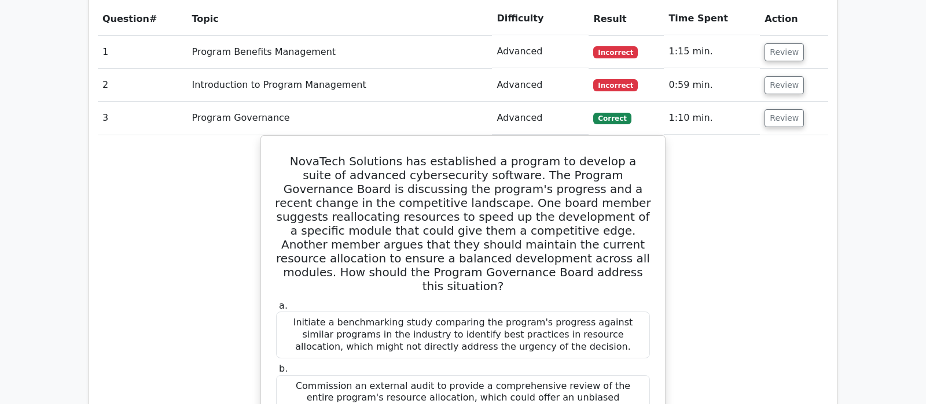
scroll to position [972, 0]
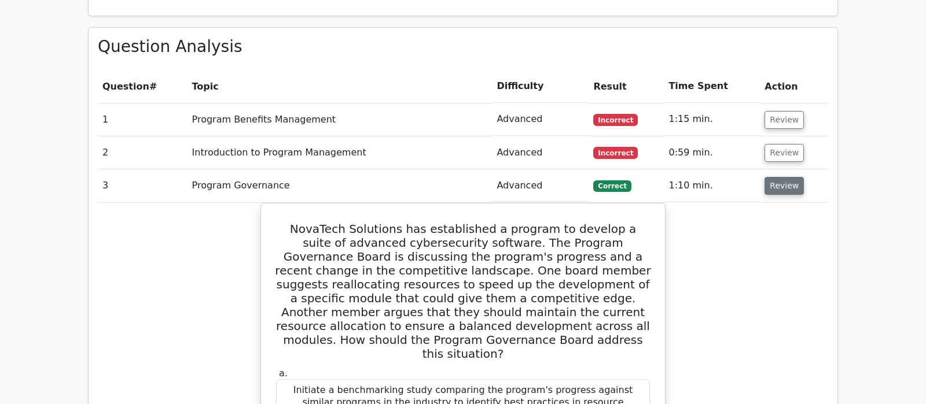
click at [790, 177] on button "Review" at bounding box center [783, 186] width 39 height 18
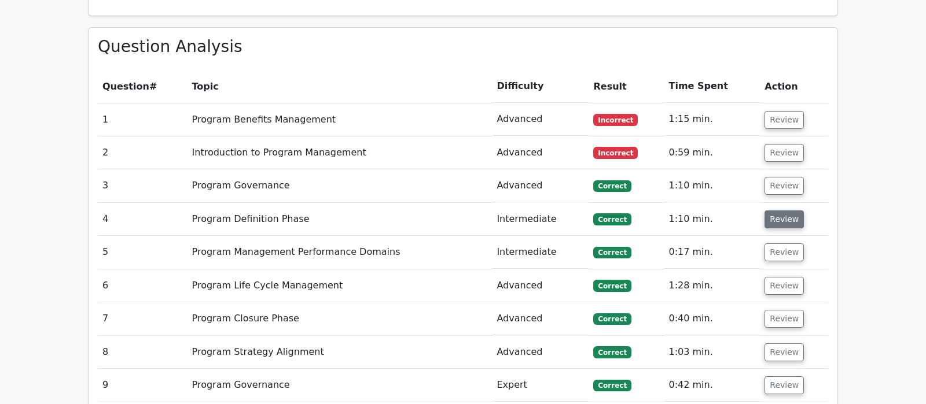
click at [786, 211] on button "Review" at bounding box center [783, 220] width 39 height 18
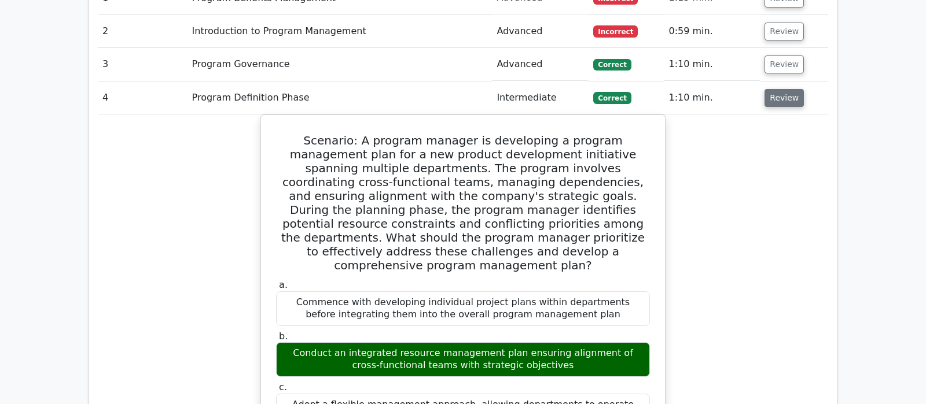
scroll to position [1033, 0]
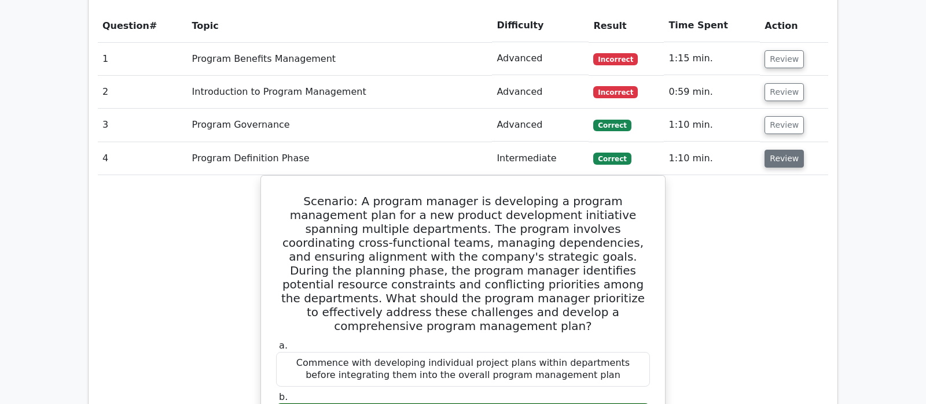
click at [775, 150] on button "Review" at bounding box center [783, 159] width 39 height 18
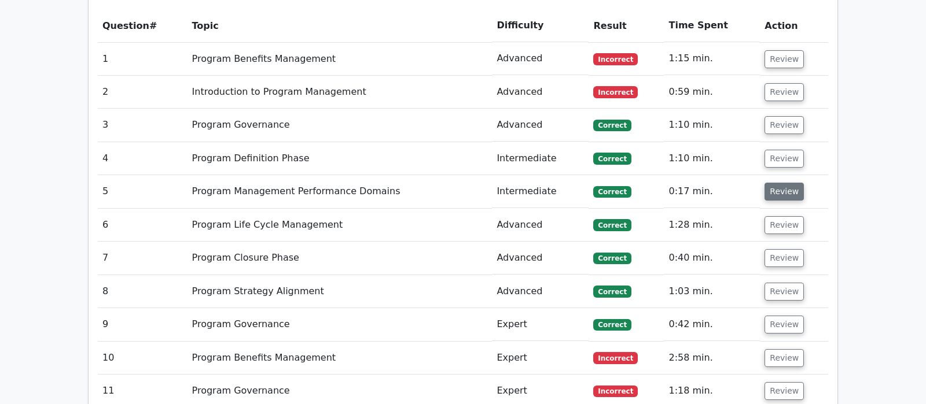
click at [786, 183] on button "Review" at bounding box center [783, 192] width 39 height 18
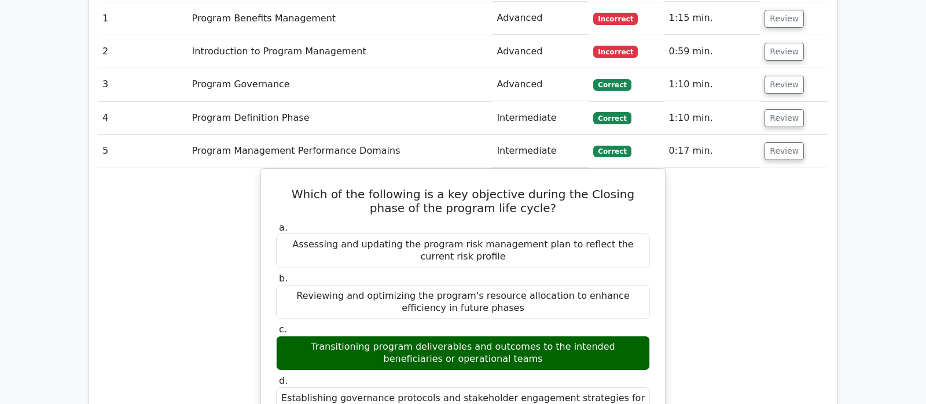
scroll to position [1094, 0]
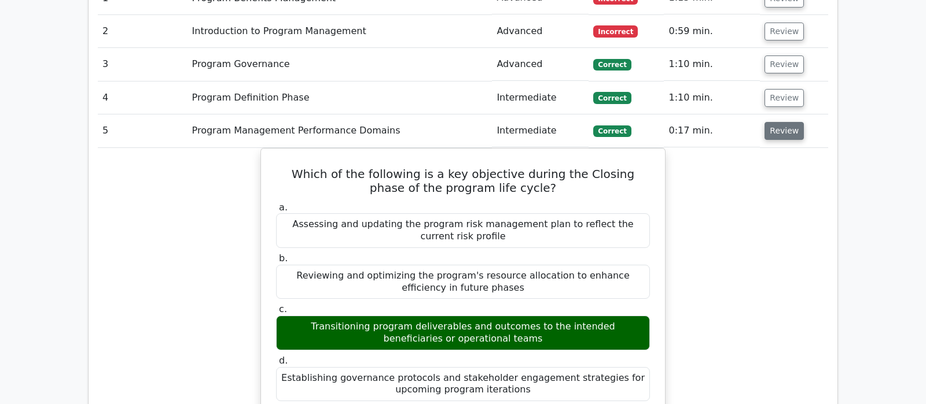
click at [785, 122] on button "Review" at bounding box center [783, 131] width 39 height 18
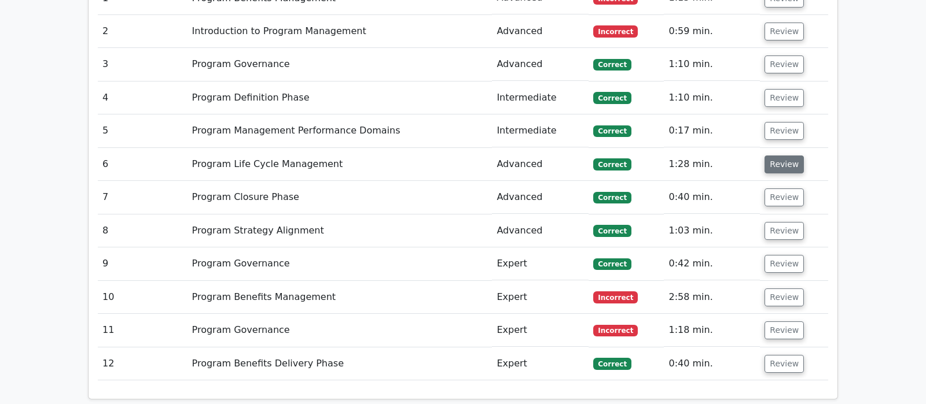
click at [789, 156] on button "Review" at bounding box center [783, 165] width 39 height 18
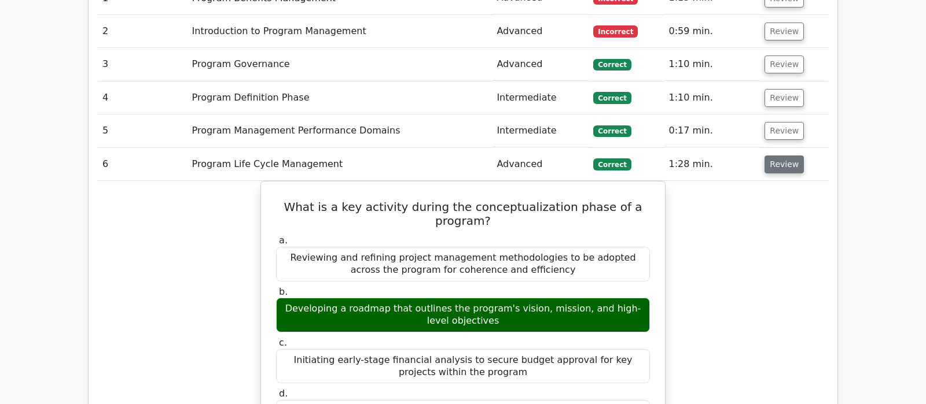
click at [789, 156] on button "Review" at bounding box center [783, 165] width 39 height 18
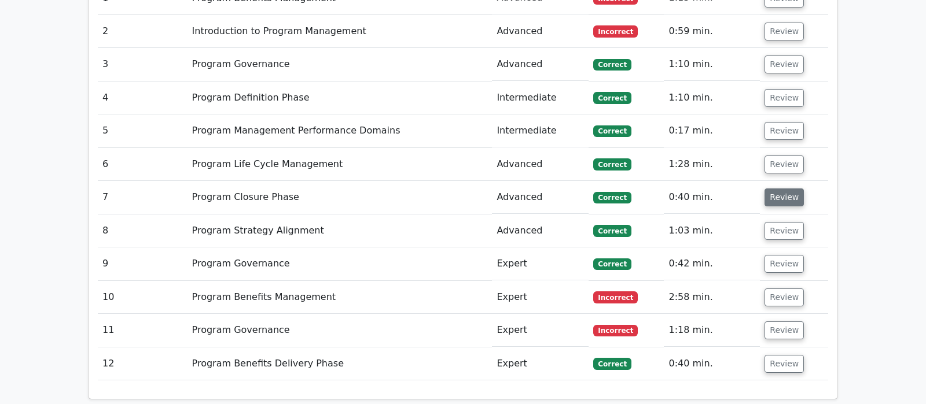
click at [779, 189] on button "Review" at bounding box center [783, 198] width 39 height 18
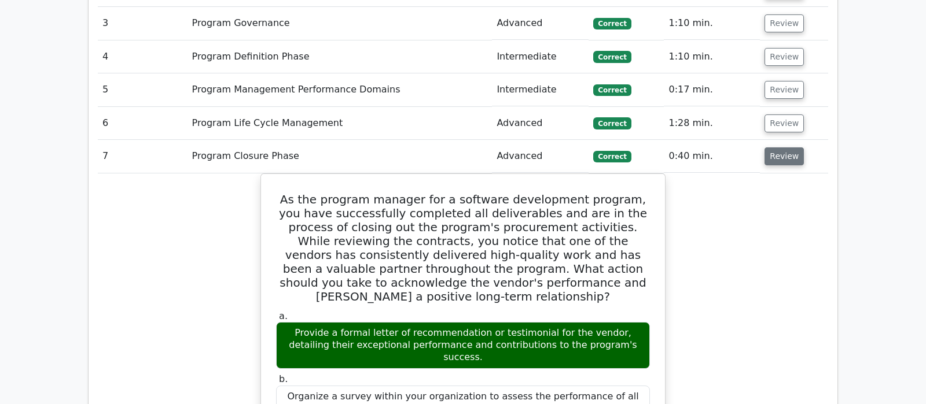
scroll to position [1154, 0]
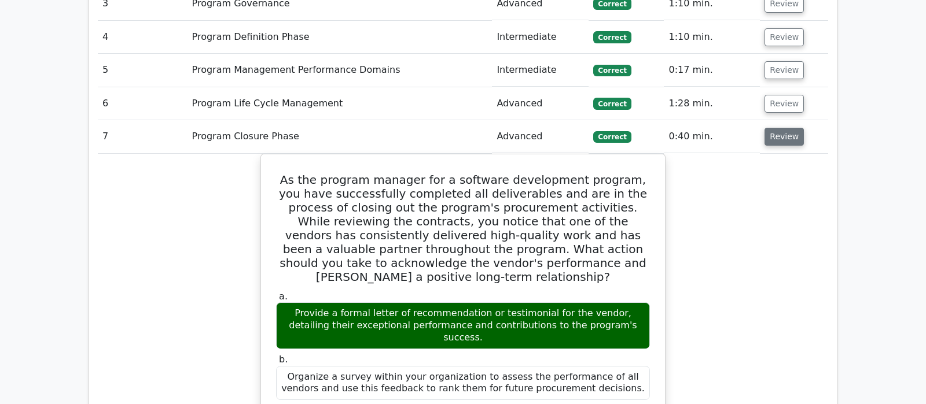
click at [781, 128] on button "Review" at bounding box center [783, 137] width 39 height 18
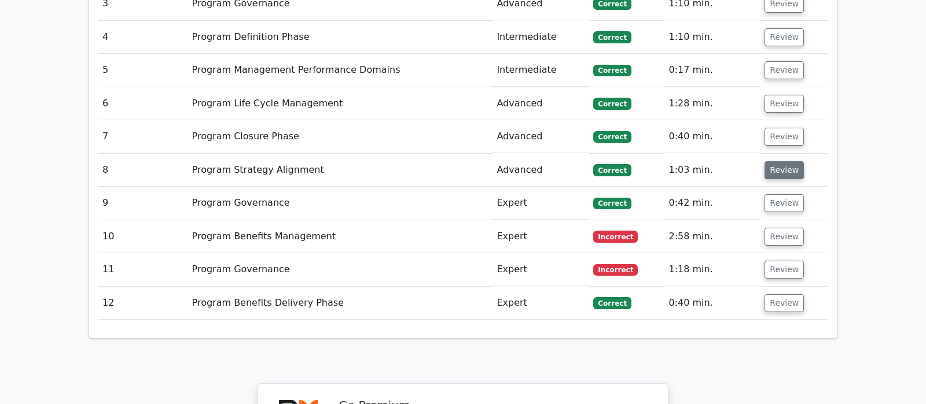
click at [781, 161] on button "Review" at bounding box center [783, 170] width 39 height 18
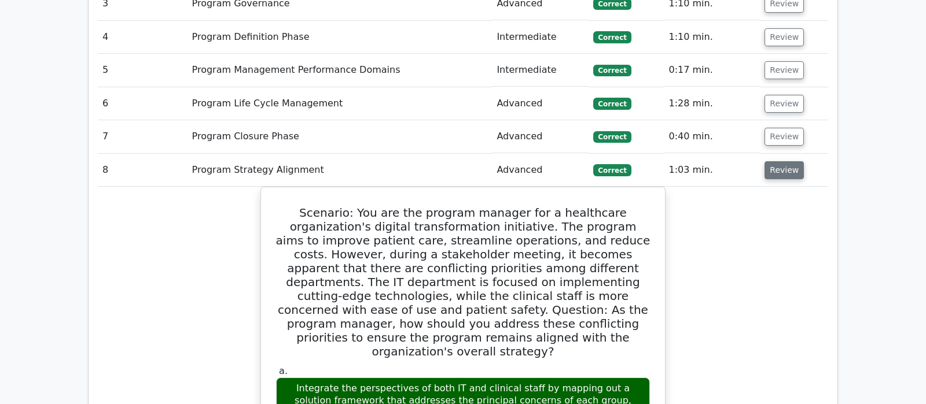
click at [779, 161] on button "Review" at bounding box center [783, 170] width 39 height 18
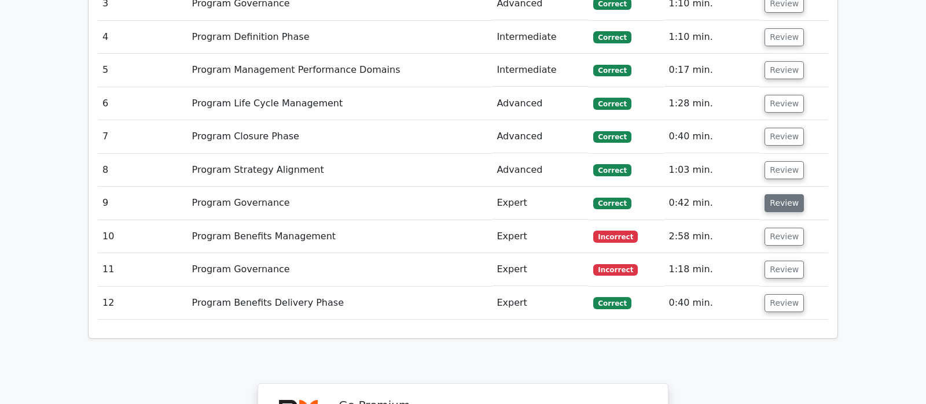
click at [784, 194] on button "Review" at bounding box center [783, 203] width 39 height 18
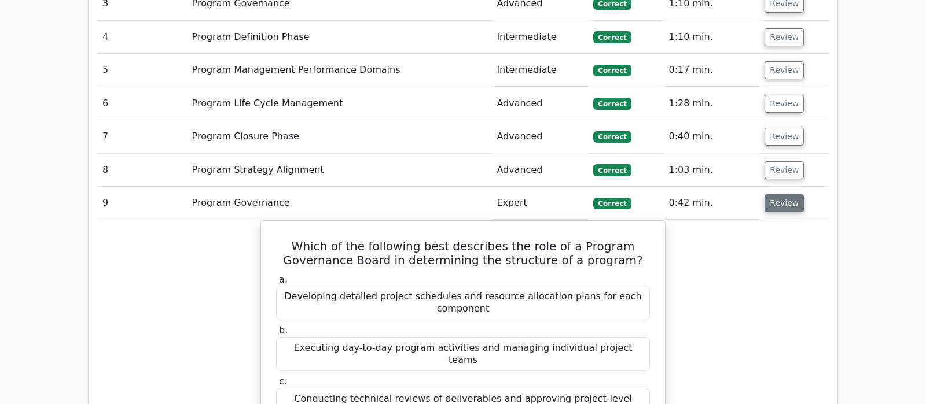
click at [775, 194] on button "Review" at bounding box center [783, 203] width 39 height 18
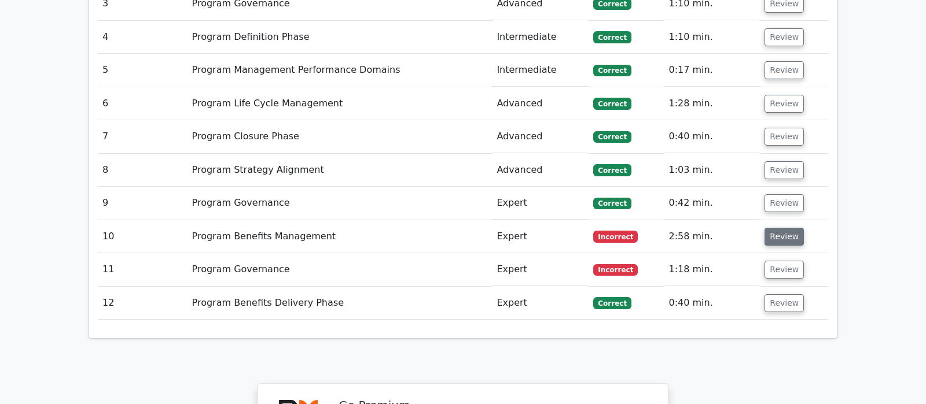
click at [786, 228] on button "Review" at bounding box center [783, 237] width 39 height 18
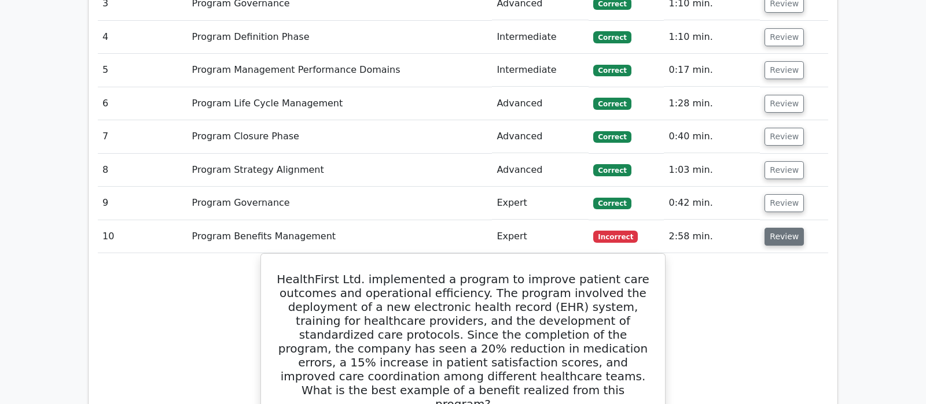
scroll to position [1215, 0]
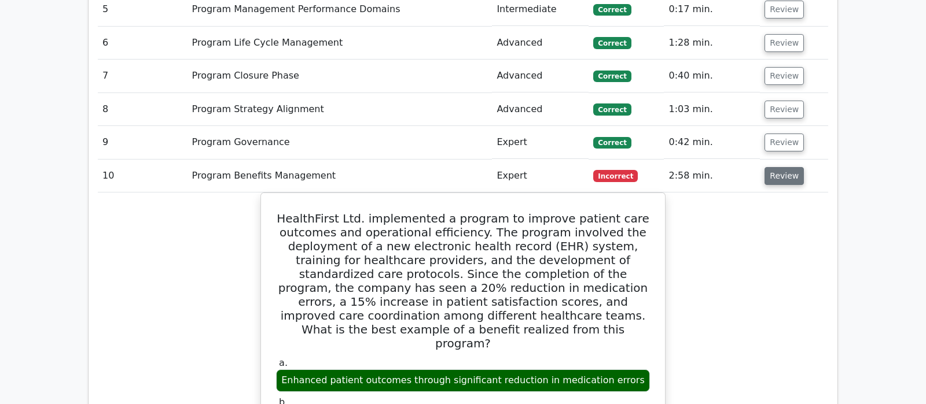
click at [786, 167] on button "Review" at bounding box center [783, 176] width 39 height 18
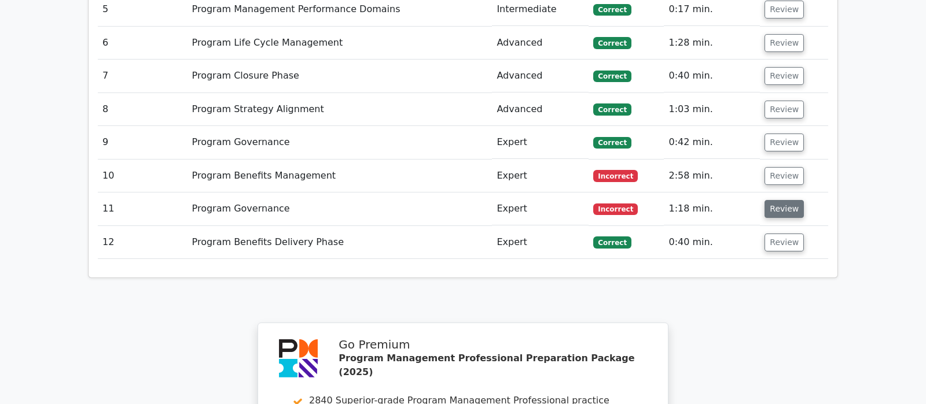
click at [786, 200] on button "Review" at bounding box center [783, 209] width 39 height 18
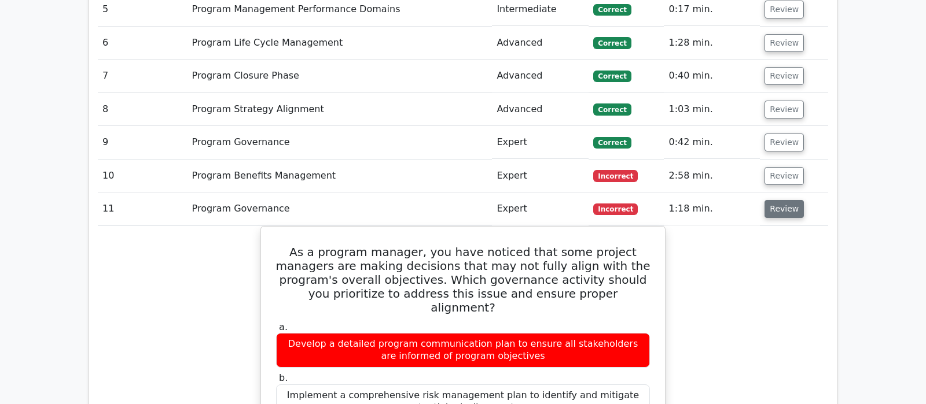
click at [783, 200] on button "Review" at bounding box center [783, 209] width 39 height 18
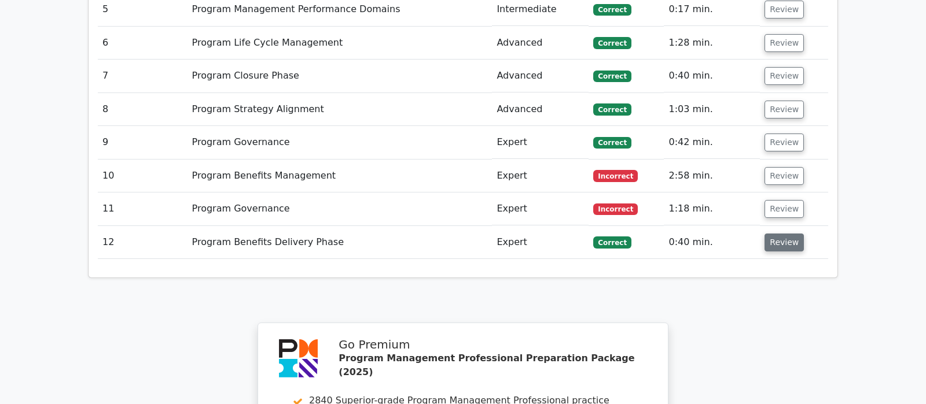
click at [784, 234] on button "Review" at bounding box center [783, 243] width 39 height 18
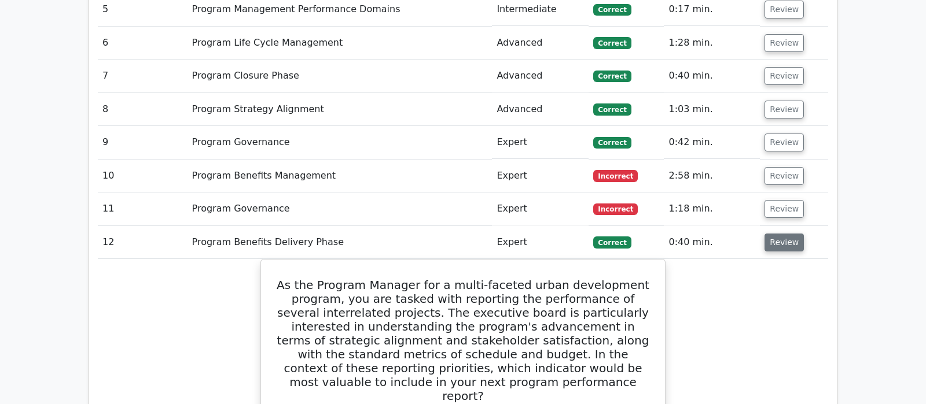
click at [777, 234] on button "Review" at bounding box center [783, 243] width 39 height 18
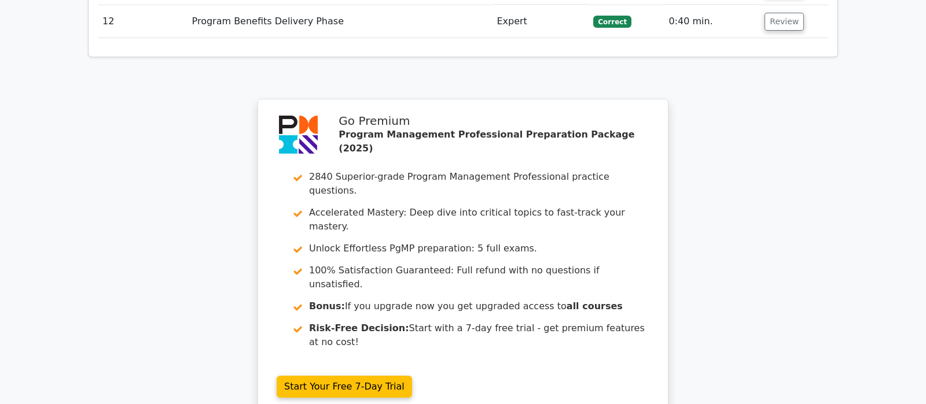
scroll to position [1458, 0]
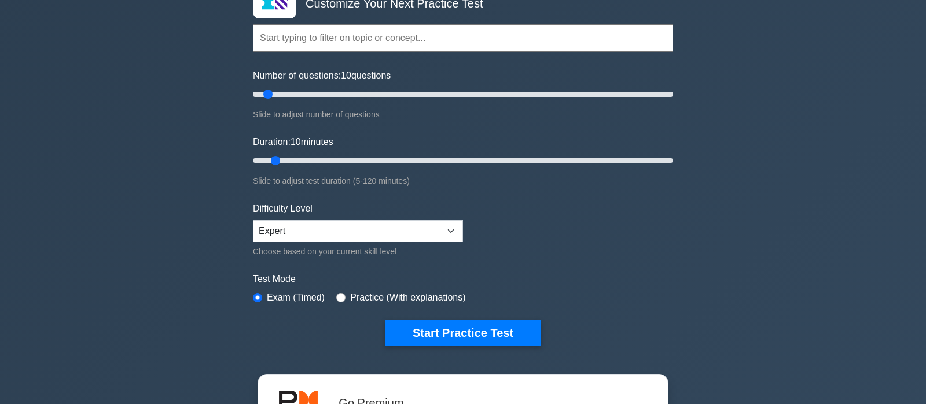
scroll to position [122, 0]
